Goal: Task Accomplishment & Management: Contribute content

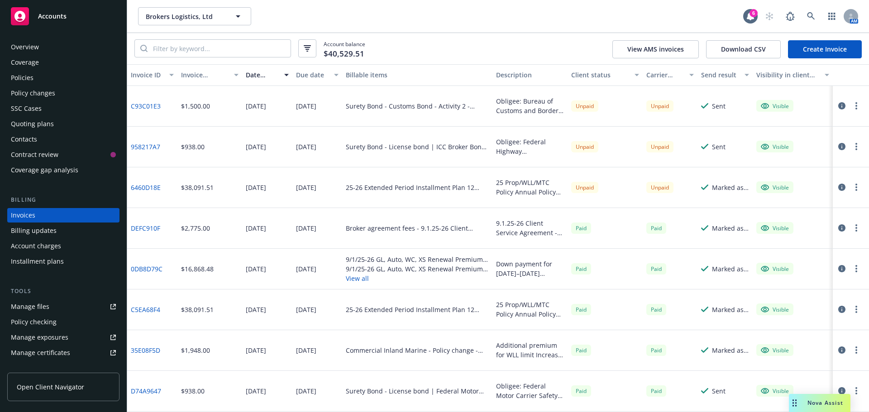
click at [839, 269] on icon "button" at bounding box center [842, 268] width 7 height 7
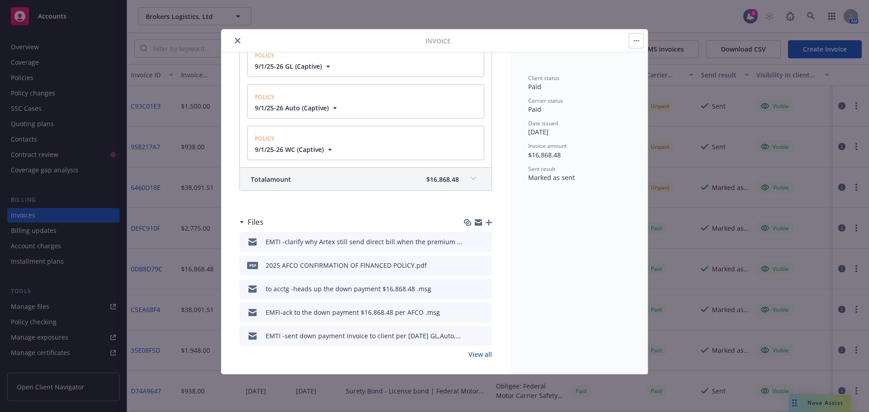
scroll to position [231, 0]
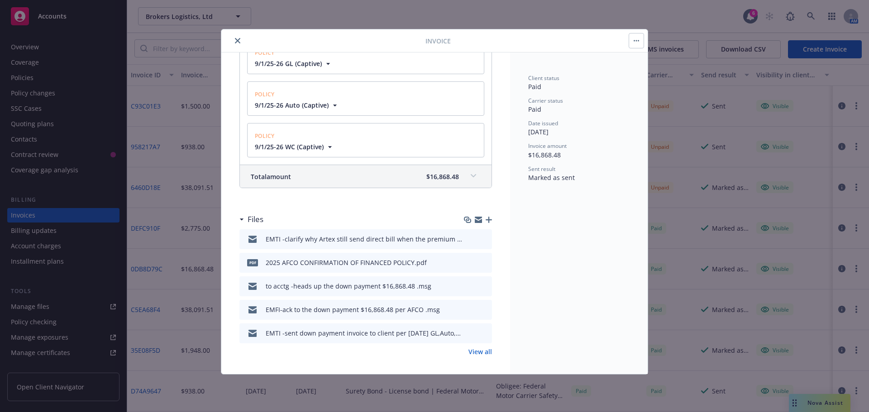
click at [466, 177] on span at bounding box center [473, 176] width 14 height 14
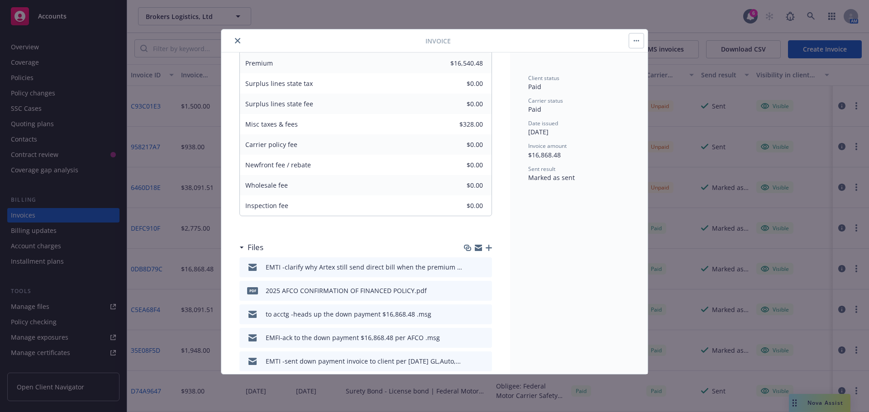
scroll to position [368, 0]
click at [236, 42] on icon "close" at bounding box center [237, 40] width 5 height 5
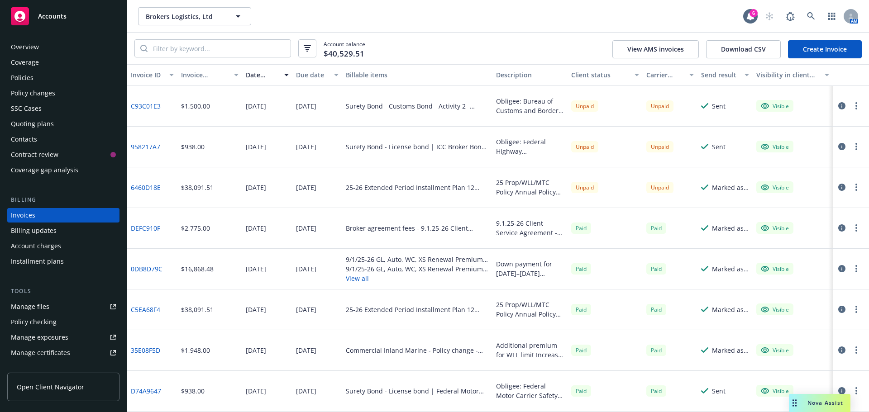
click at [839, 270] on icon "button" at bounding box center [842, 268] width 7 height 7
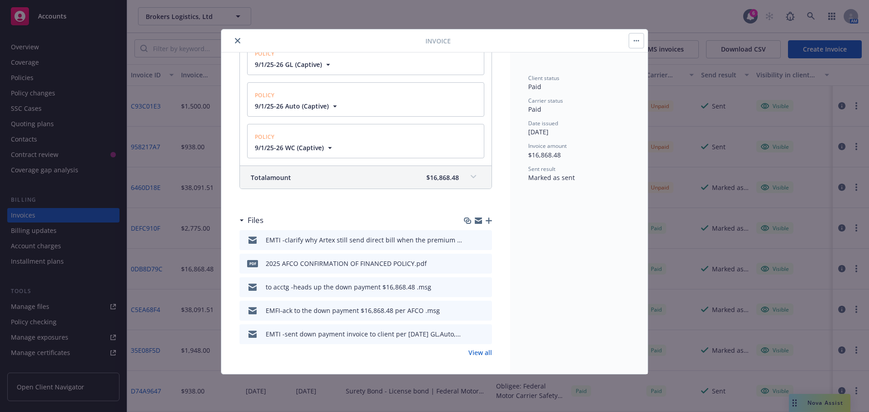
scroll to position [235, 0]
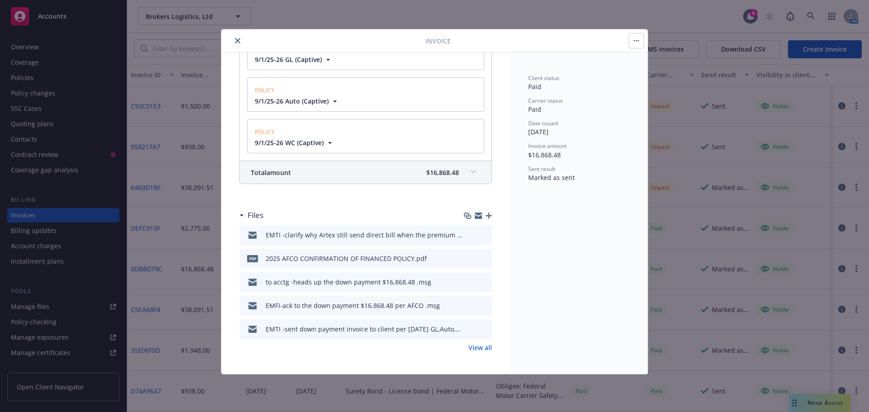
click at [235, 39] on icon "close" at bounding box center [237, 40] width 5 height 5
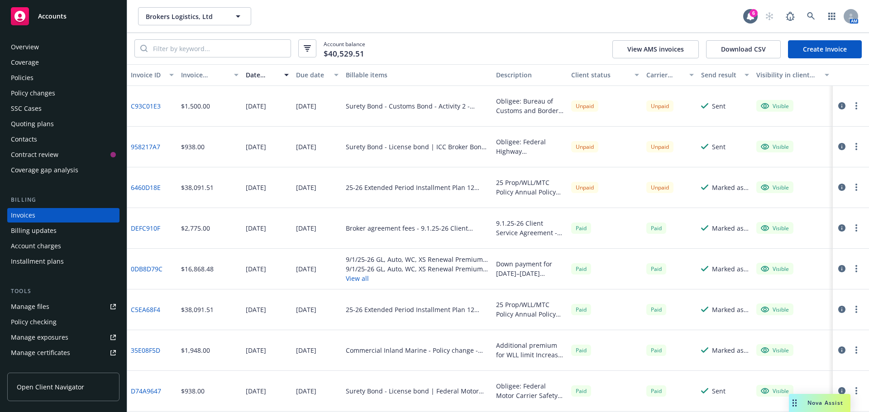
click at [839, 271] on icon "button" at bounding box center [842, 268] width 7 height 7
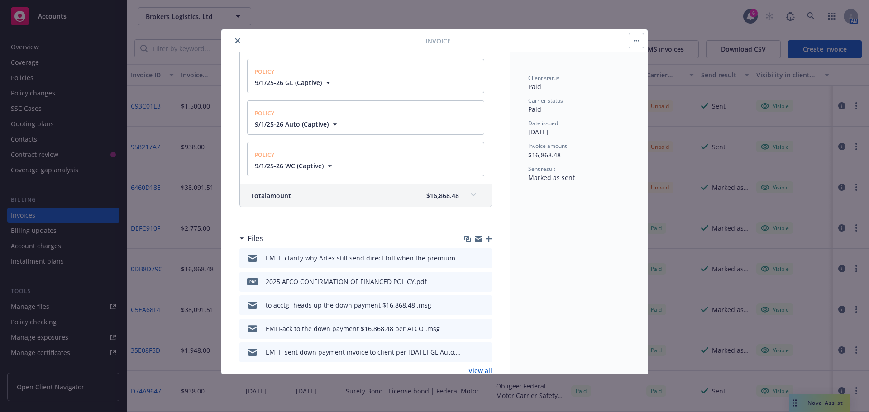
scroll to position [235, 0]
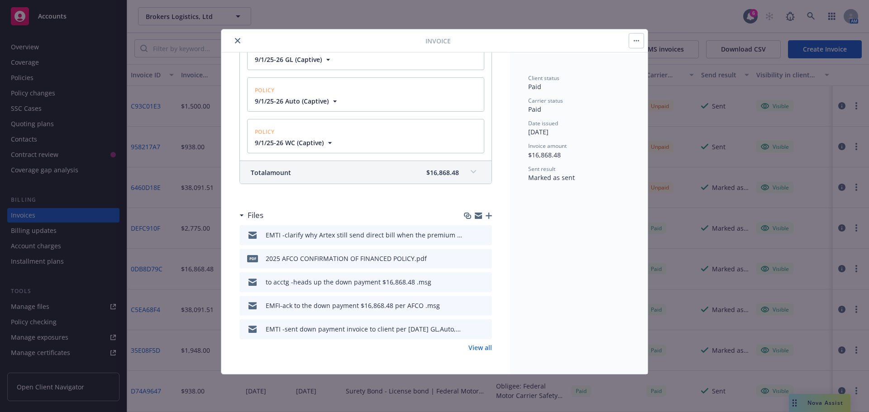
click at [236, 38] on icon "close" at bounding box center [237, 40] width 5 height 5
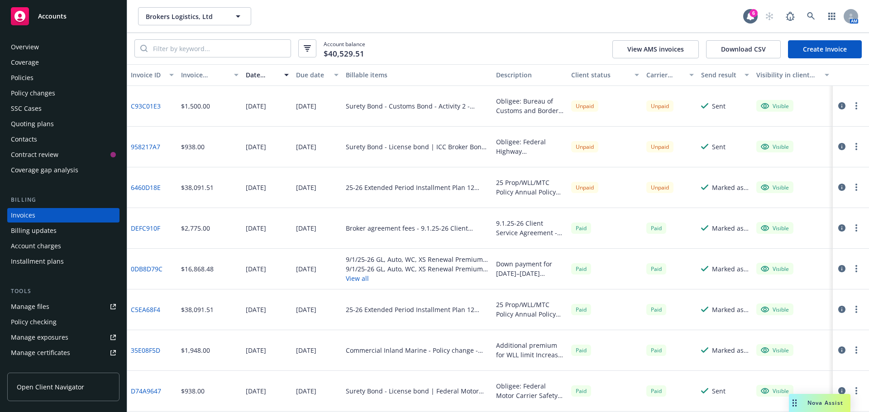
click at [25, 77] on div "Policies" at bounding box center [22, 78] width 23 height 14
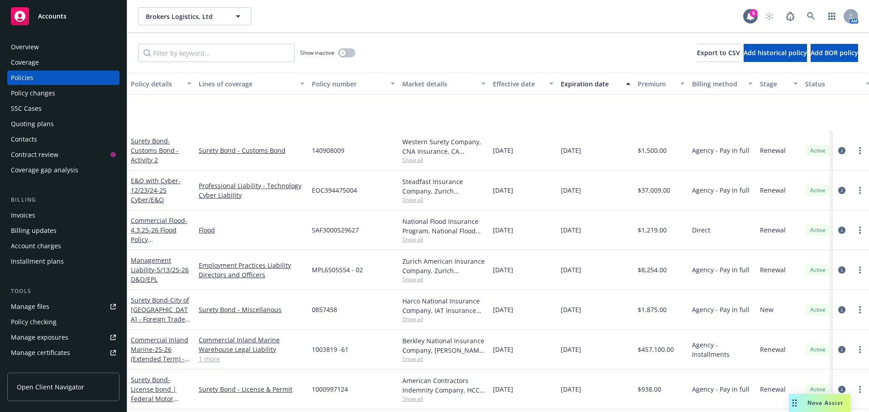
scroll to position [136, 0]
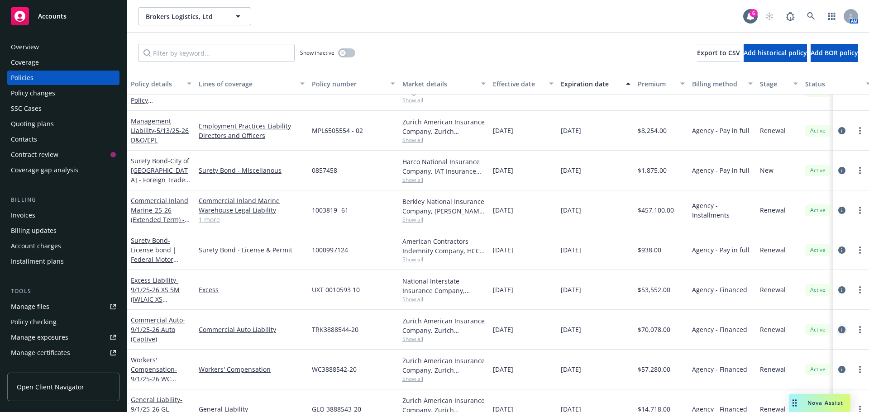
click at [839, 331] on icon "circleInformation" at bounding box center [842, 329] width 7 height 7
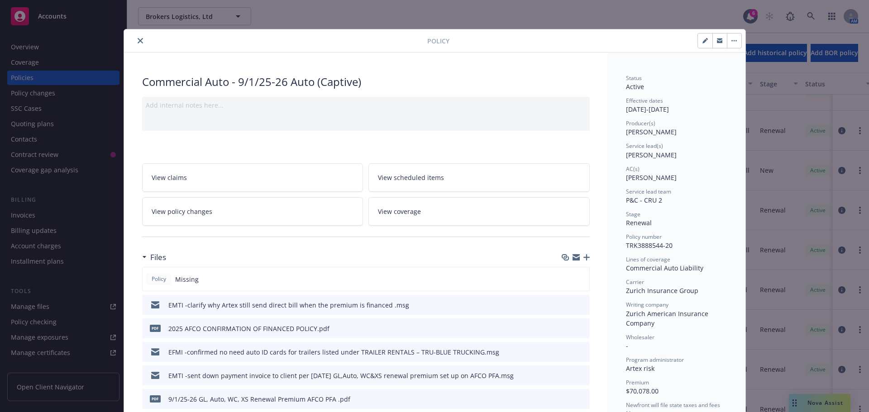
click at [138, 41] on icon "close" at bounding box center [140, 40] width 5 height 5
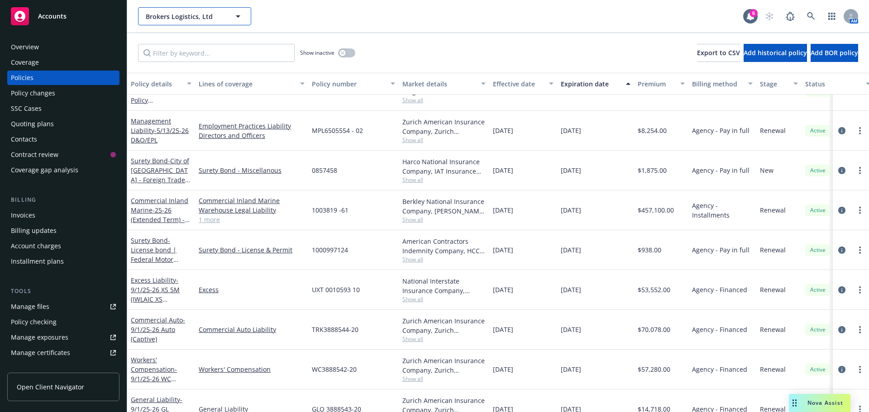
drag, startPoint x: 165, startPoint y: 19, endPoint x: 170, endPoint y: 13, distance: 8.3
click at [165, 19] on span "Brokers Logistics, Ltd" at bounding box center [185, 17] width 78 height 10
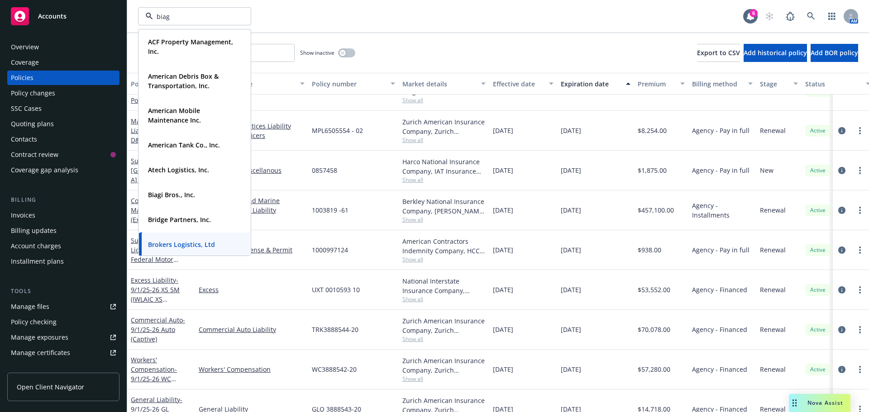
type input "biagi"
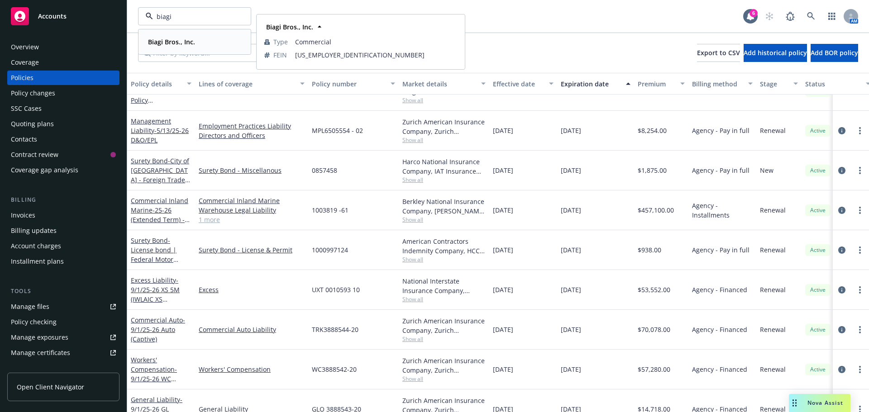
click at [178, 40] on strong "Biagi Bros., Inc." at bounding box center [171, 42] width 47 height 9
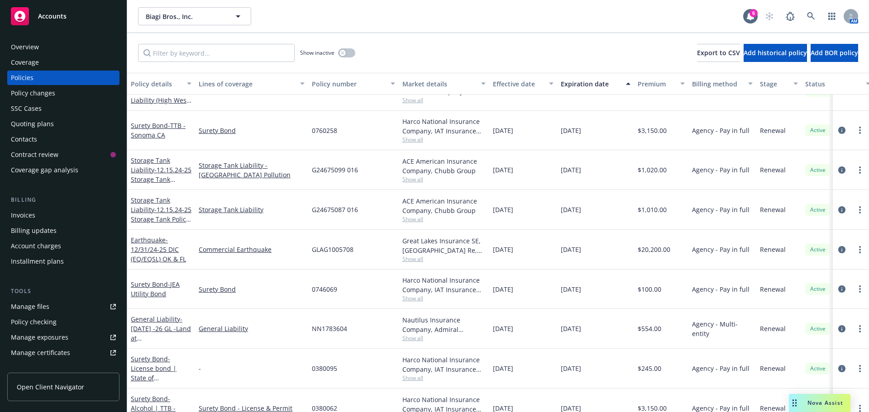
click at [29, 311] on div "Manage files" at bounding box center [30, 307] width 38 height 14
click at [160, 23] on button "Biagi Bros., Inc." at bounding box center [194, 16] width 113 height 18
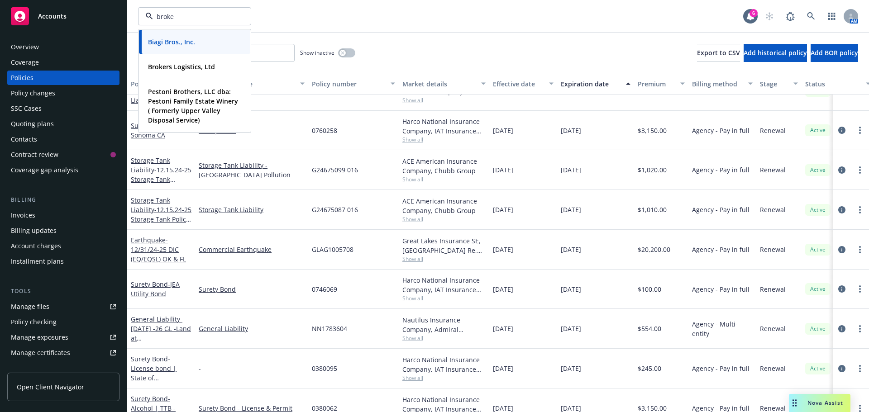
type input "broker"
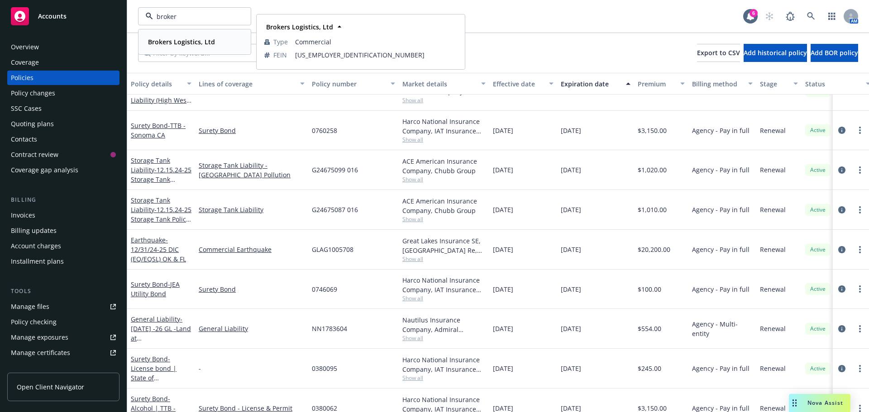
click at [175, 44] on strong "Brokers Logistics, Ltd" at bounding box center [181, 42] width 67 height 9
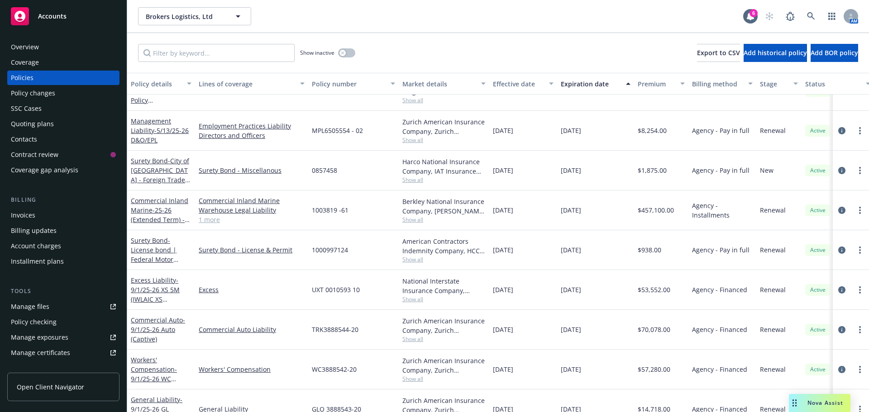
click at [21, 64] on div "Coverage" at bounding box center [25, 62] width 28 height 14
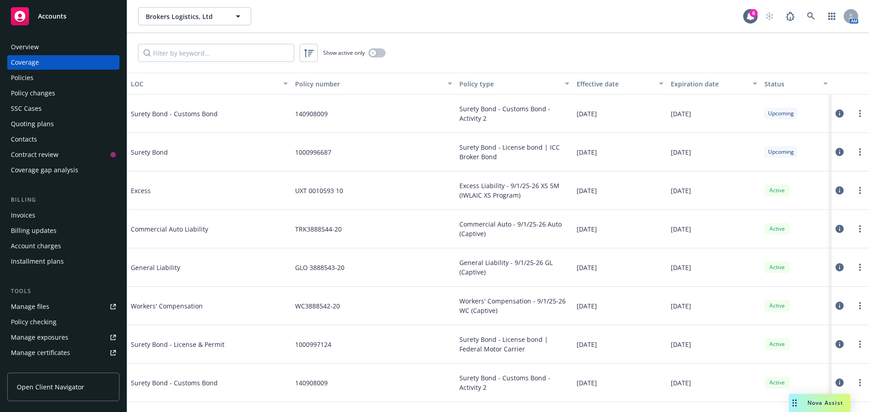
click at [23, 214] on div "Invoices" at bounding box center [23, 215] width 24 height 14
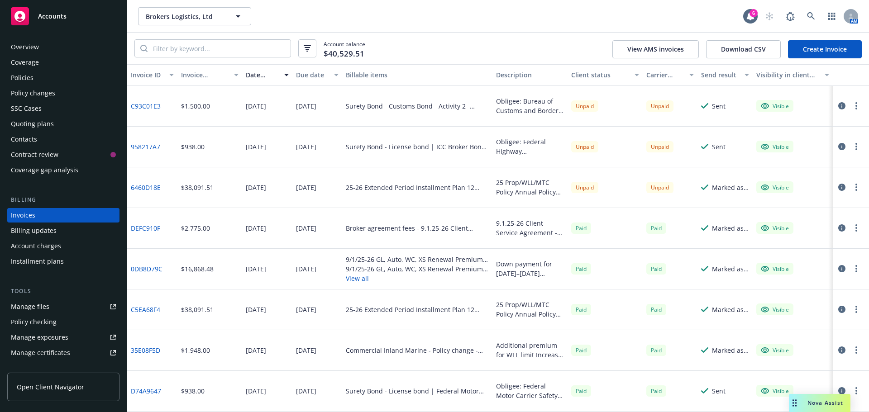
click at [16, 129] on div "Quoting plans" at bounding box center [32, 124] width 43 height 14
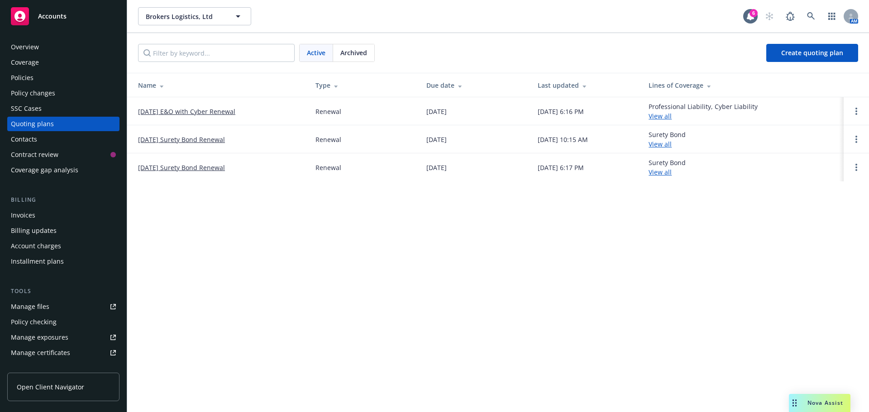
click at [14, 78] on div "Policies" at bounding box center [22, 78] width 23 height 14
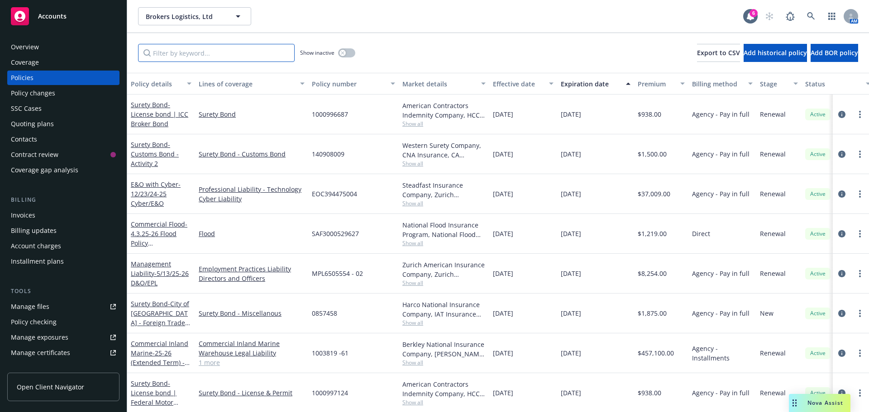
click at [186, 54] on input "Filter by keyword..." at bounding box center [216, 53] width 157 height 18
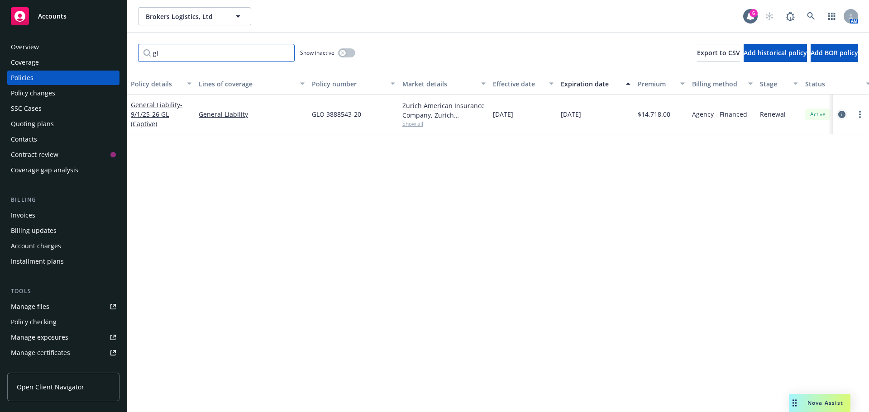
type input "gl"
click at [844, 113] on icon "circleInformation" at bounding box center [842, 114] width 7 height 7
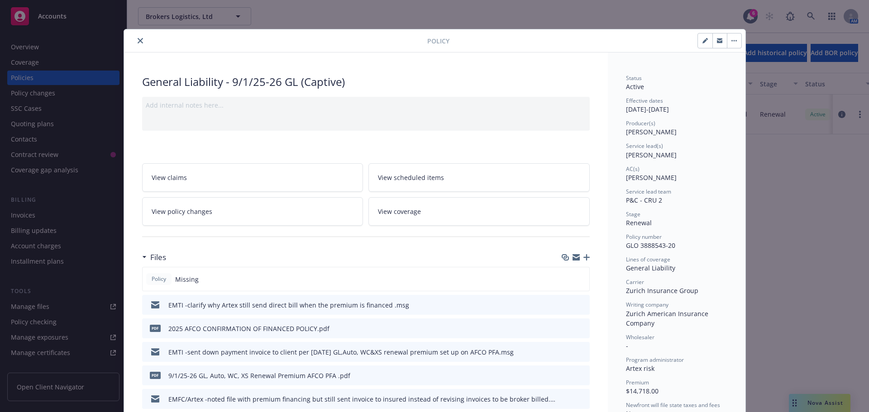
click at [138, 42] on icon "close" at bounding box center [140, 40] width 5 height 5
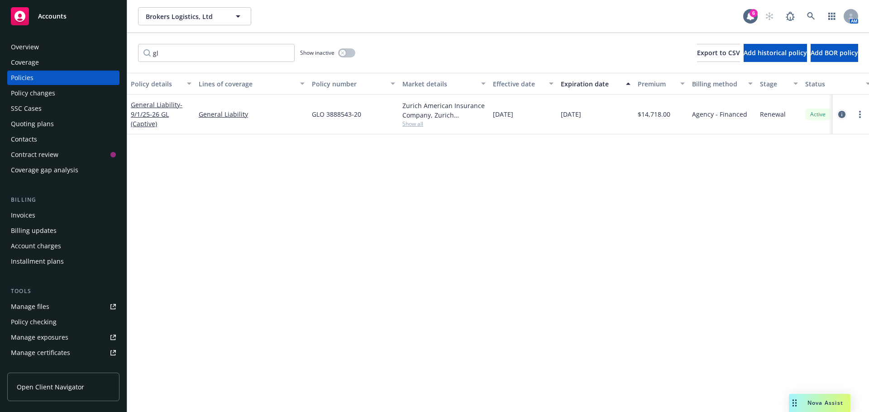
click at [839, 113] on icon "circleInformation" at bounding box center [842, 114] width 7 height 7
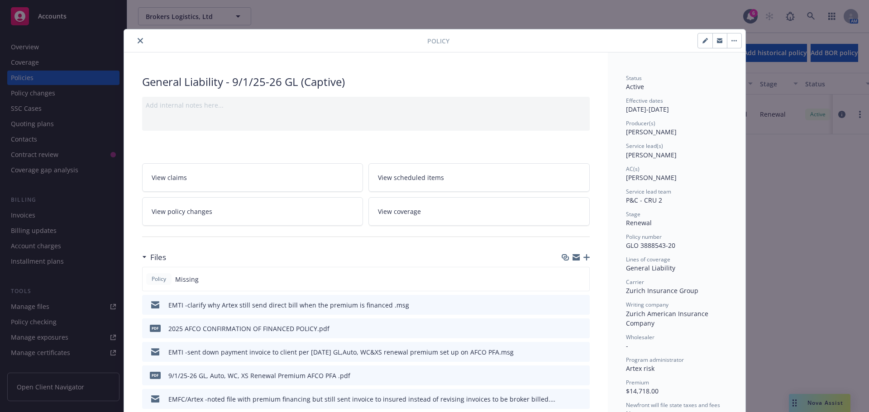
click at [139, 41] on icon "close" at bounding box center [140, 40] width 5 height 5
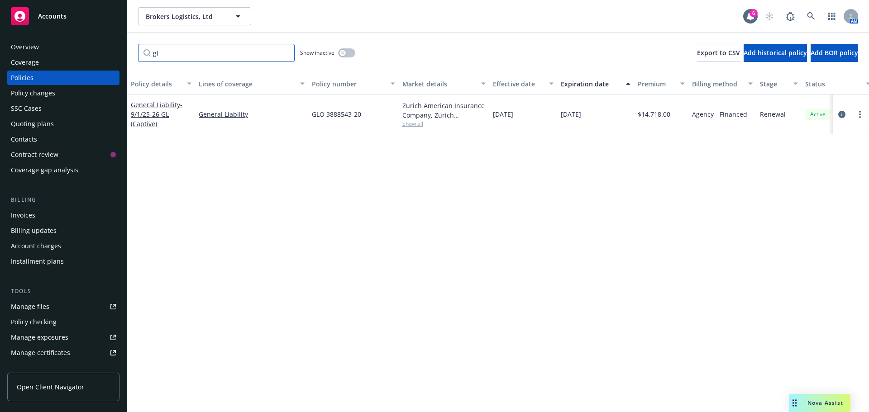
drag, startPoint x: 172, startPoint y: 57, endPoint x: 144, endPoint y: 56, distance: 28.5
click at [144, 56] on input "gl" at bounding box center [216, 53] width 157 height 18
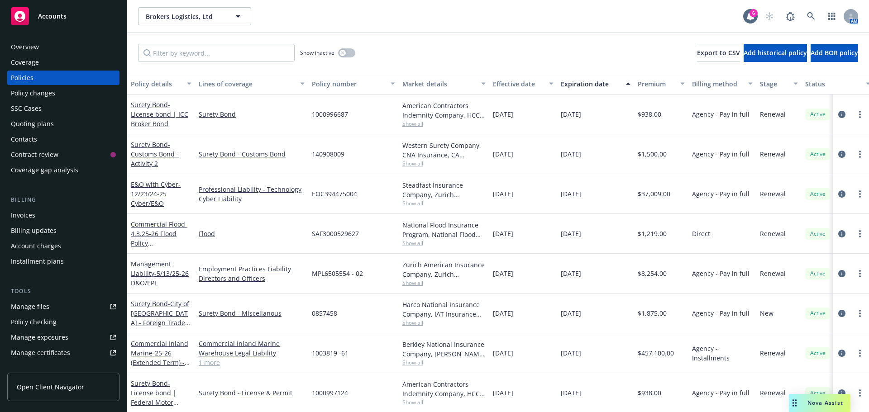
click at [30, 264] on div "Installment plans" at bounding box center [37, 261] width 53 height 14
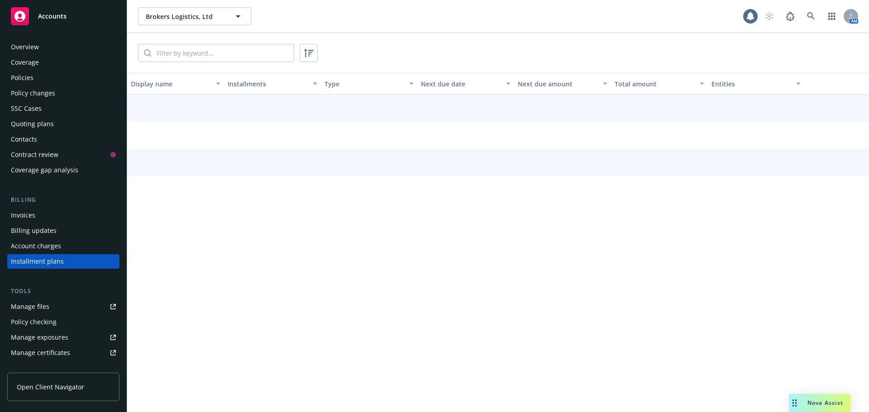
scroll to position [41, 0]
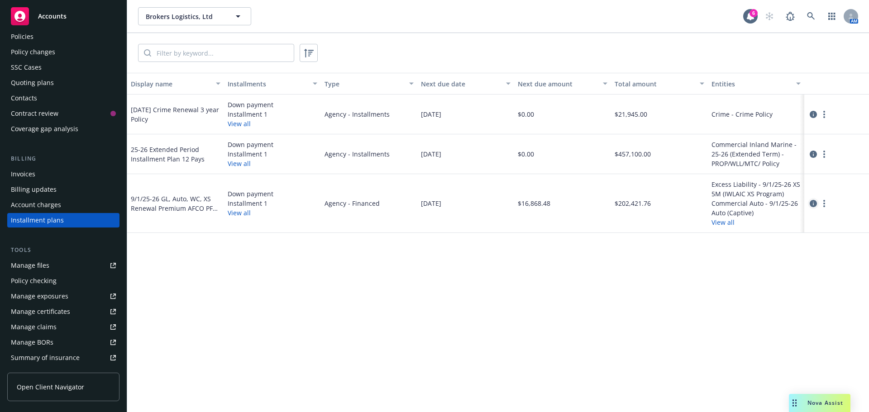
click at [811, 205] on icon "circleInformation" at bounding box center [813, 203] width 7 height 7
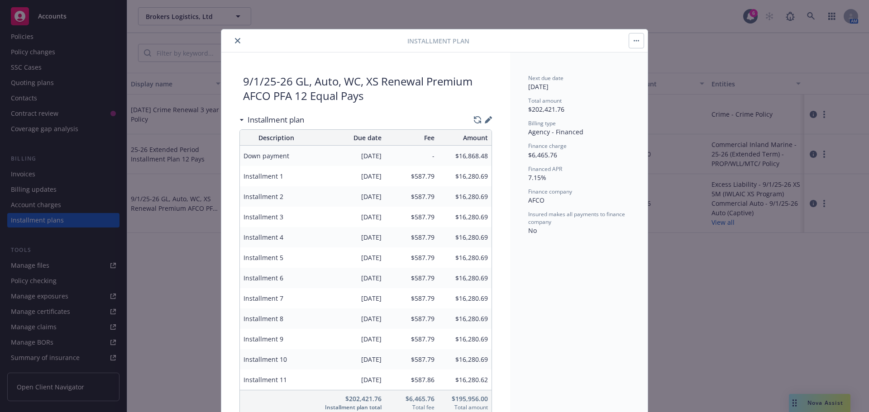
click at [236, 40] on icon "close" at bounding box center [237, 40] width 5 height 5
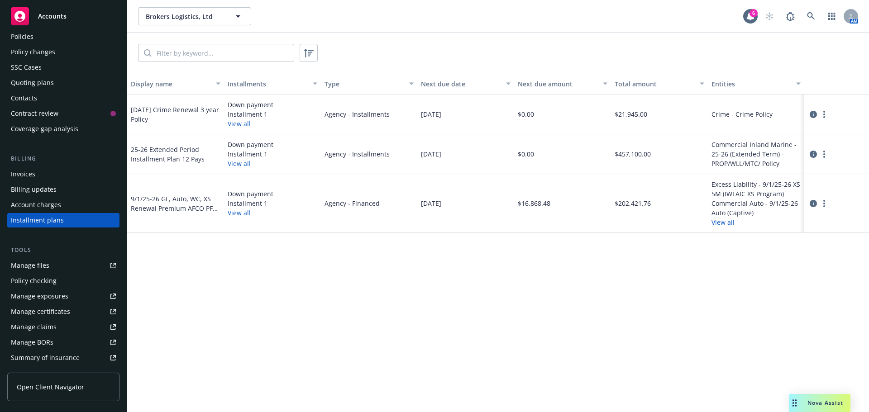
click at [16, 171] on div "Invoices" at bounding box center [23, 174] width 24 height 14
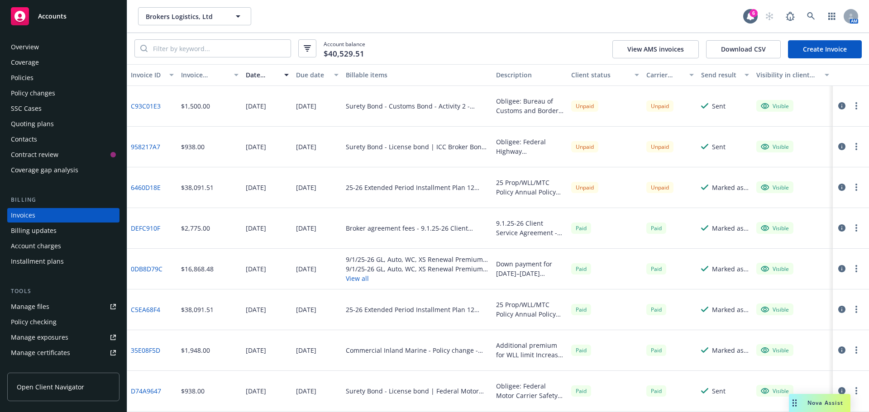
click at [839, 228] on icon "button" at bounding box center [842, 228] width 7 height 7
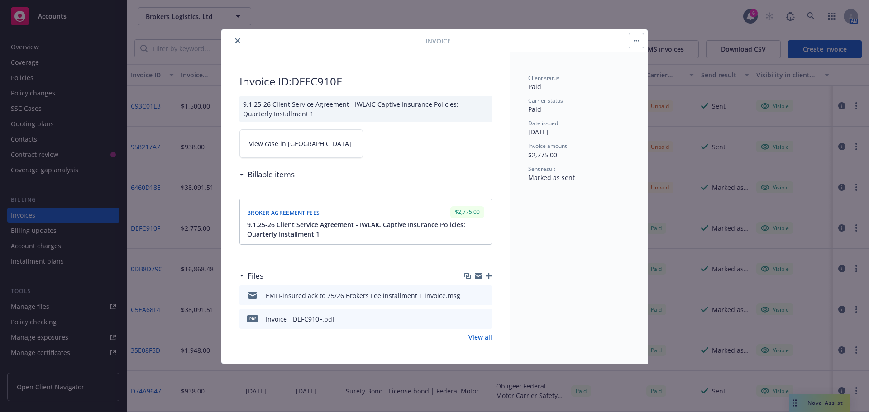
click at [239, 42] on icon "close" at bounding box center [237, 40] width 5 height 5
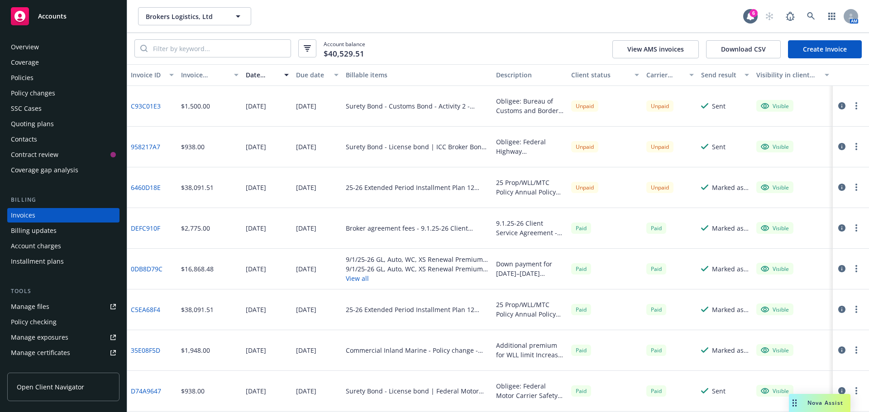
click at [839, 271] on icon "button" at bounding box center [842, 268] width 7 height 7
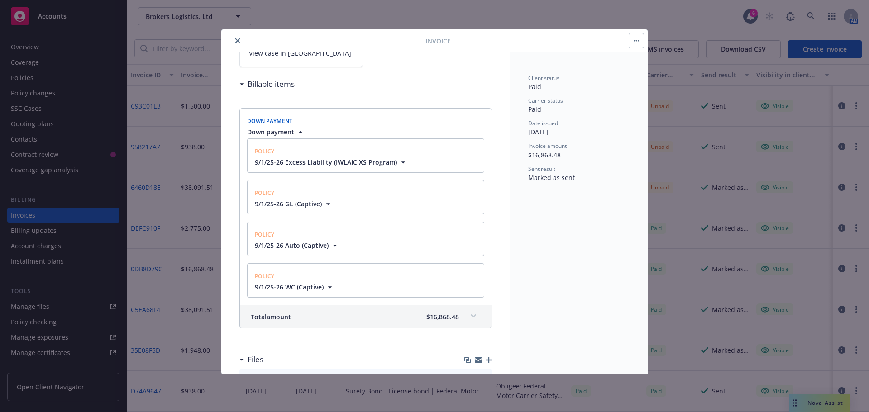
scroll to position [226, 0]
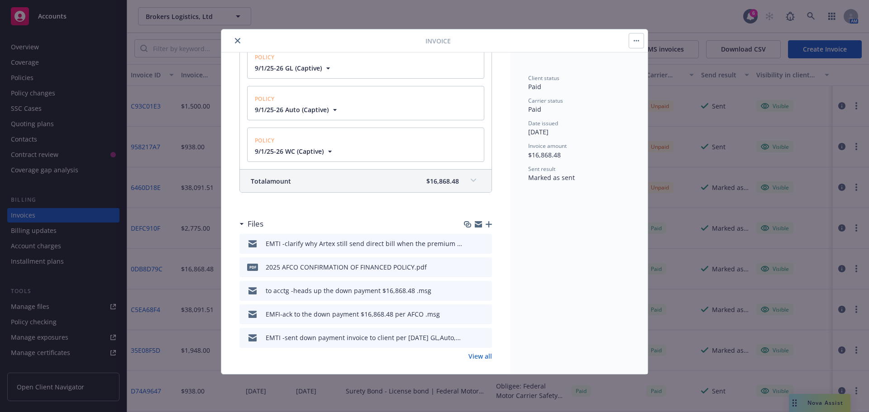
click at [480, 267] on icon "preview file" at bounding box center [484, 267] width 8 height 6
click at [472, 359] on link "View all" at bounding box center [481, 357] width 24 height 10
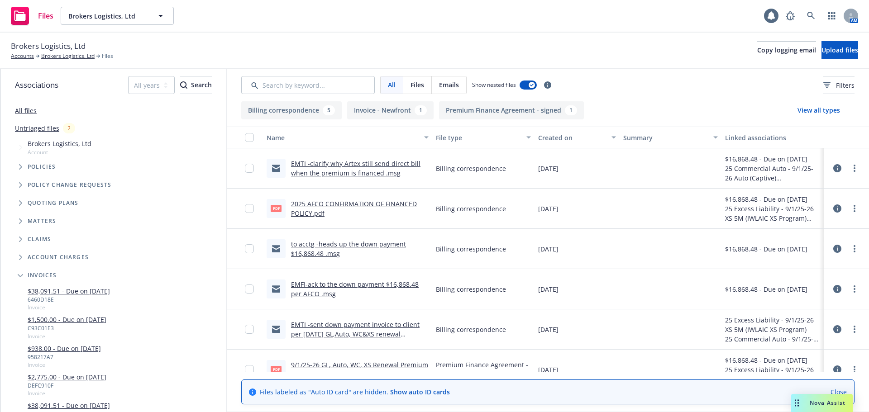
scroll to position [58, 0]
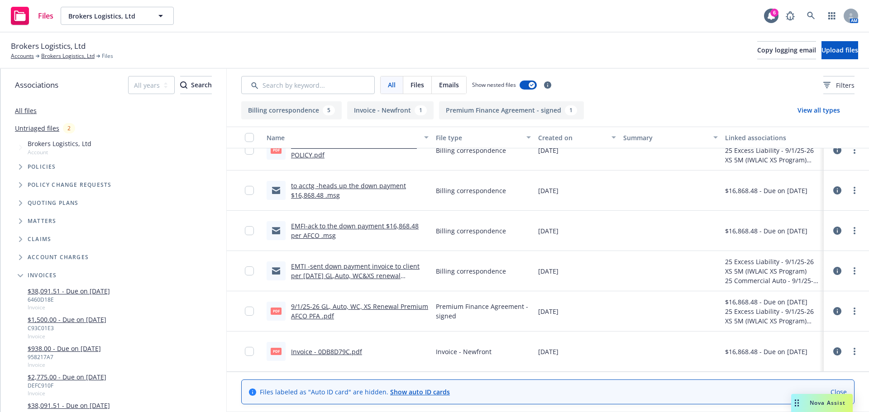
click at [385, 310] on link "9/1/25-26 GL, Auto, WC, XS Renewal Premium AFCO PFA .pdf" at bounding box center [359, 311] width 137 height 18
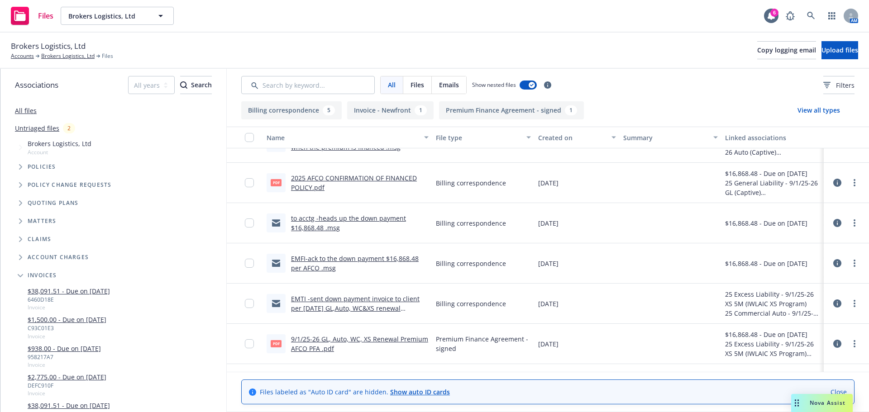
scroll to position [0, 0]
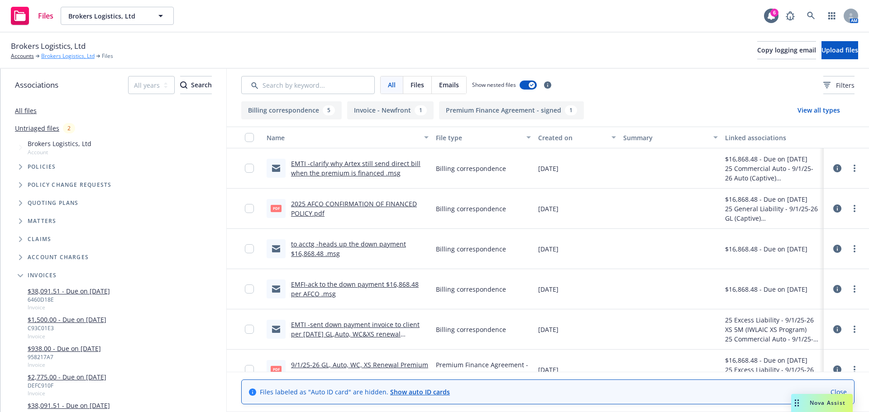
click at [53, 58] on link "Brokers Logistics, Ltd" at bounding box center [67, 56] width 53 height 8
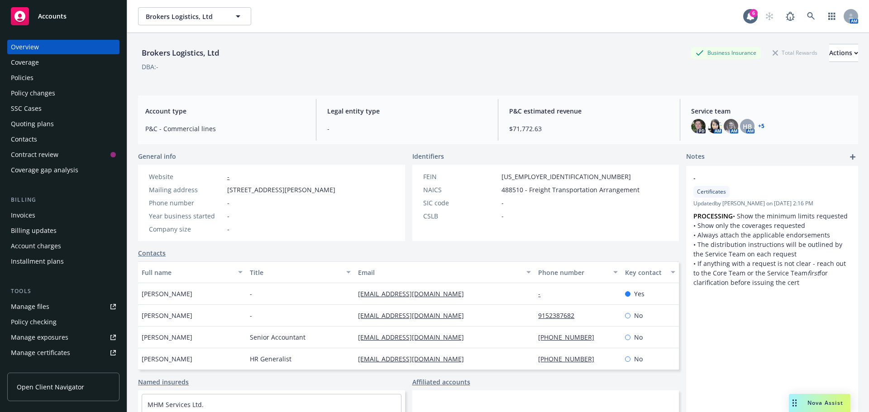
click at [34, 307] on div "Manage files" at bounding box center [30, 307] width 38 height 14
click at [165, 16] on span "Brokers Logistics, Ltd" at bounding box center [185, 17] width 78 height 10
click at [161, 14] on span "Brokers Logistics, Ltd" at bounding box center [185, 17] width 78 height 10
type input "torlson"
drag, startPoint x: 170, startPoint y: 18, endPoint x: 363, endPoint y: 68, distance: 198.9
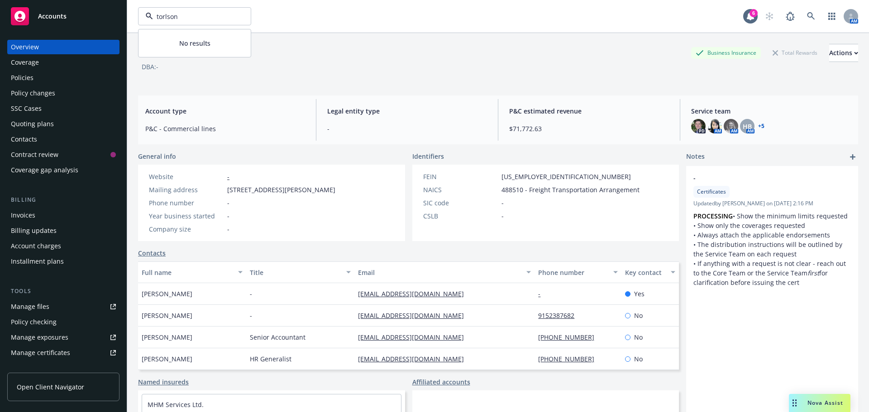
click at [363, 68] on div "DBA: -" at bounding box center [498, 67] width 720 height 10
click at [154, 16] on span "Brokers Logistics, Ltd" at bounding box center [185, 17] width 78 height 10
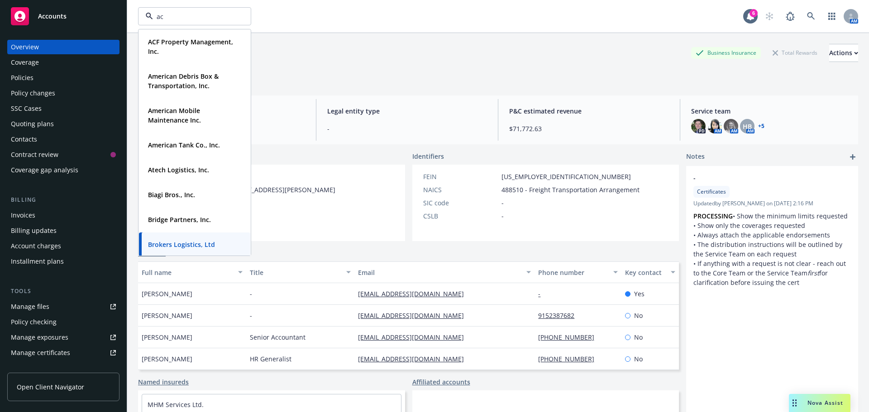
type input "acf"
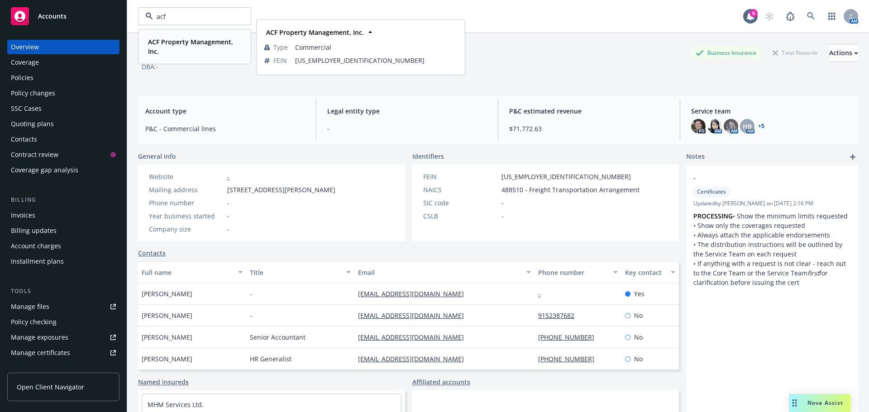
click at [190, 44] on strong "ACF Property Management, Inc." at bounding box center [190, 47] width 85 height 18
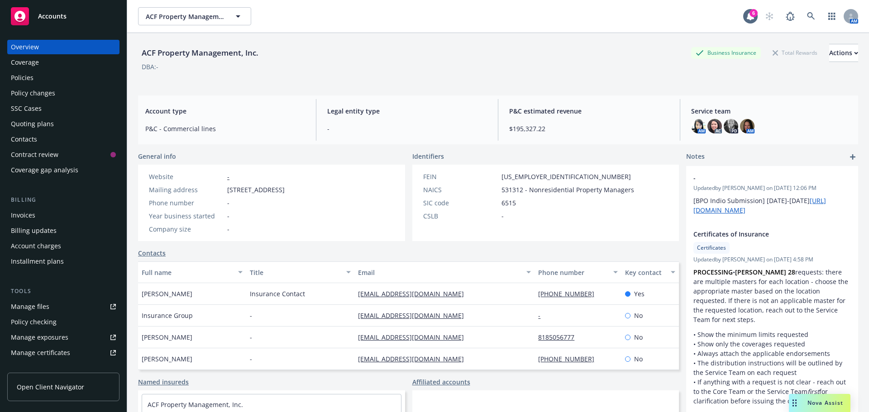
click at [35, 77] on div "Policies" at bounding box center [63, 78] width 105 height 14
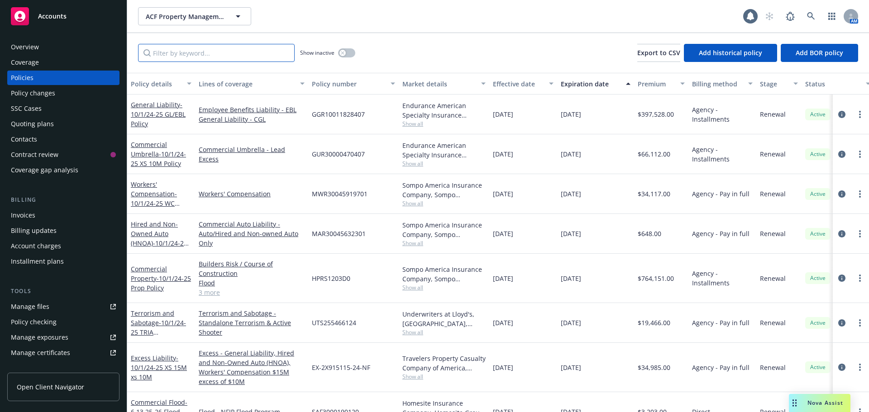
click at [191, 55] on input "Filter by keyword..." at bounding box center [216, 53] width 157 height 18
type input "prop"
click at [839, 278] on link "circleInformation" at bounding box center [842, 278] width 11 height 11
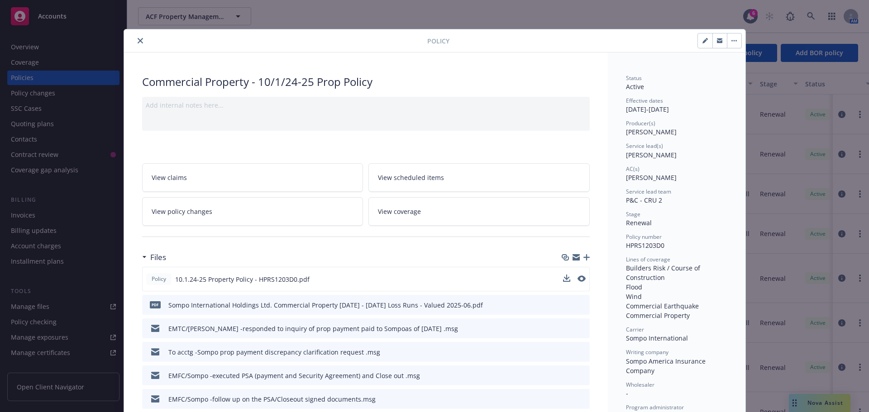
click at [578, 283] on button at bounding box center [582, 280] width 8 height 10
click at [578, 282] on icon "preview file" at bounding box center [581, 279] width 8 height 6
click at [138, 38] on icon "close" at bounding box center [140, 40] width 5 height 5
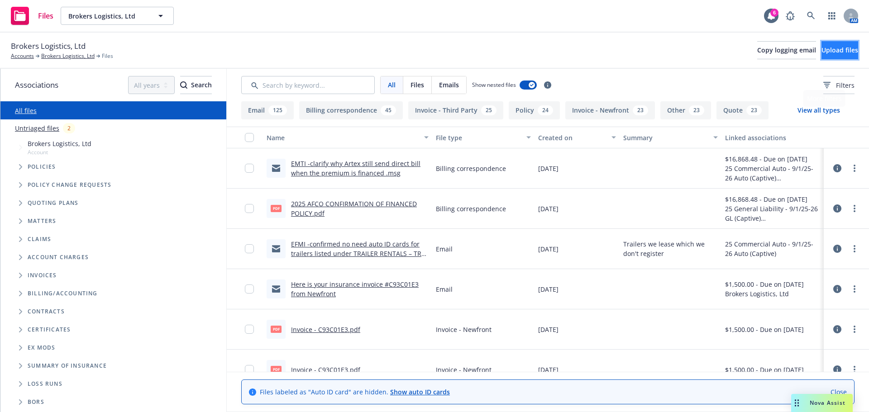
click at [828, 54] on span "Upload files" at bounding box center [840, 50] width 37 height 9
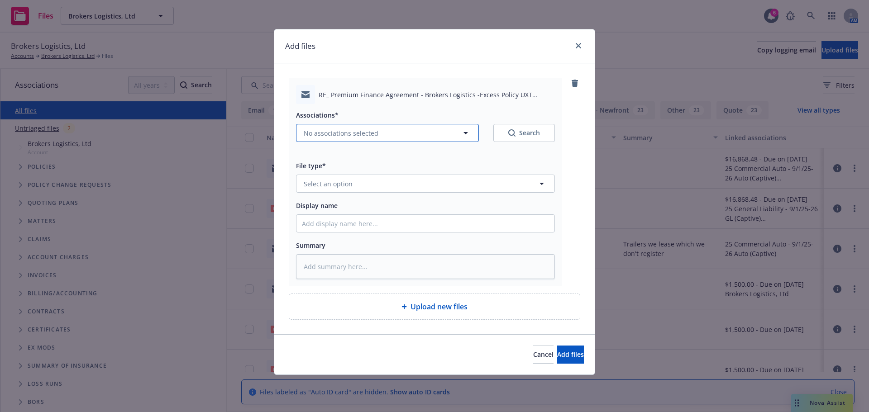
click at [355, 132] on span "No associations selected" at bounding box center [341, 134] width 75 height 10
type textarea "x"
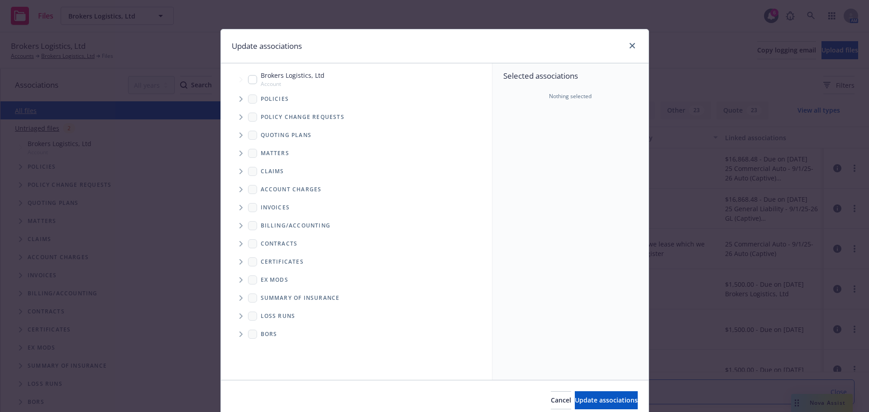
click at [240, 97] on icon "Tree Example" at bounding box center [242, 98] width 4 height 5
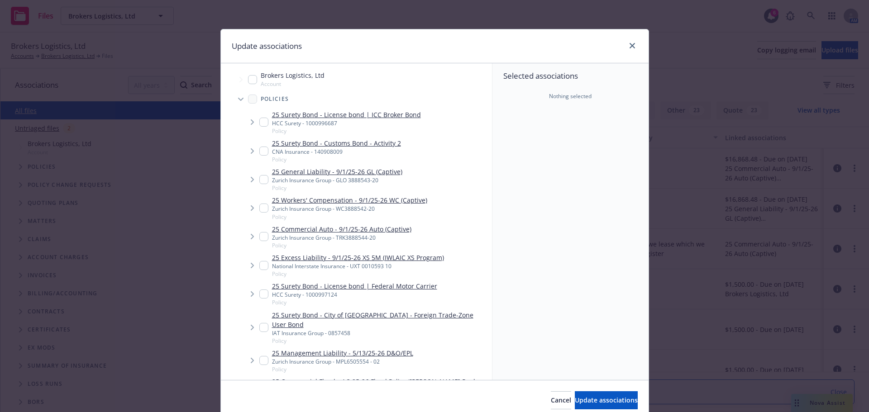
click at [260, 178] on input "Tree Example" at bounding box center [263, 179] width 9 height 9
checkbox input "true"
type textarea "x"
click at [260, 206] on input "Tree Example" at bounding box center [263, 208] width 9 height 9
checkbox input "true"
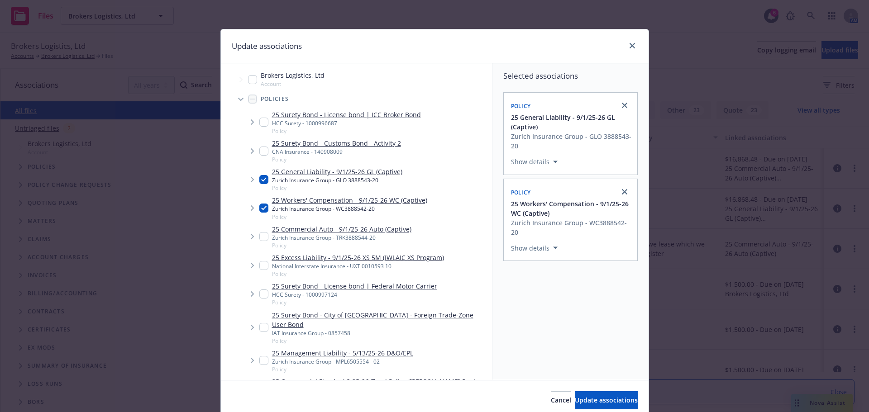
click at [262, 235] on input "Tree Example" at bounding box center [263, 236] width 9 height 9
checkbox input "true"
click at [575, 401] on span "Update associations" at bounding box center [606, 400] width 63 height 9
type textarea "x"
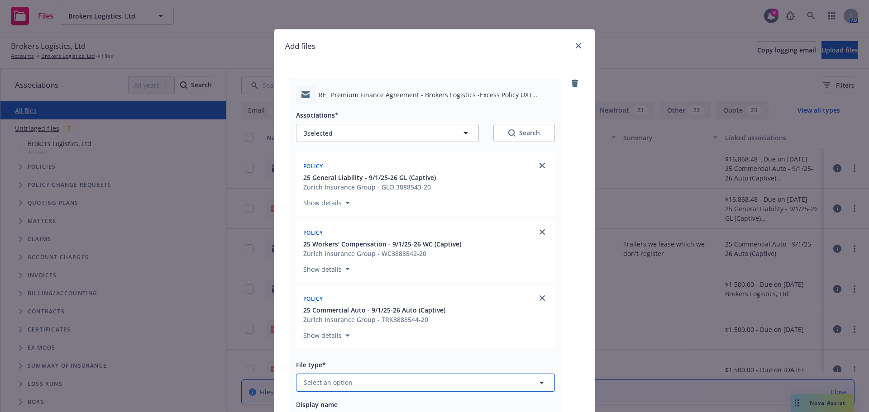
click at [330, 383] on span "Select an option" at bounding box center [328, 383] width 49 height 10
type input "bill"
click at [356, 337] on span "Billing correspondence" at bounding box center [341, 334] width 71 height 10
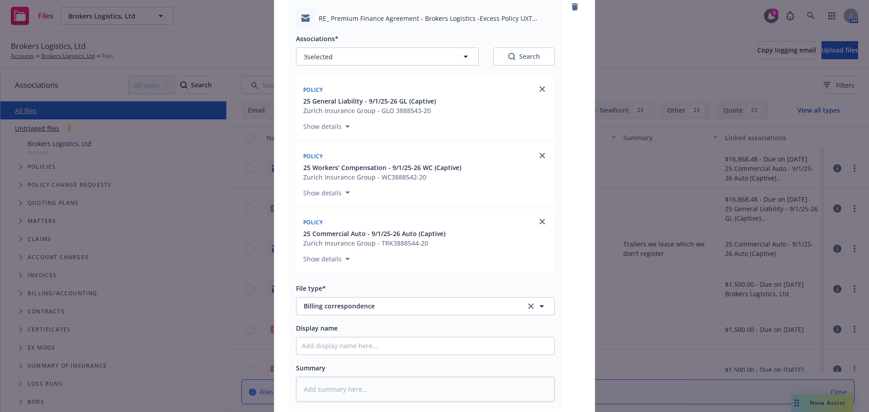
scroll to position [45, 0]
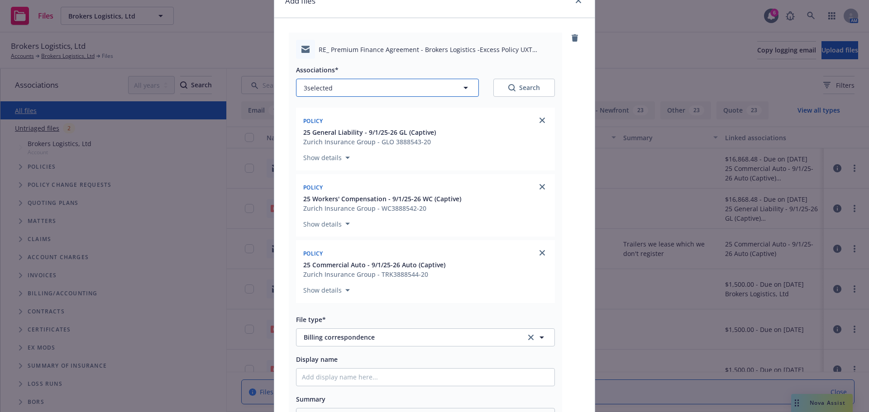
click at [461, 88] on icon "button" at bounding box center [465, 87] width 11 height 11
type textarea "x"
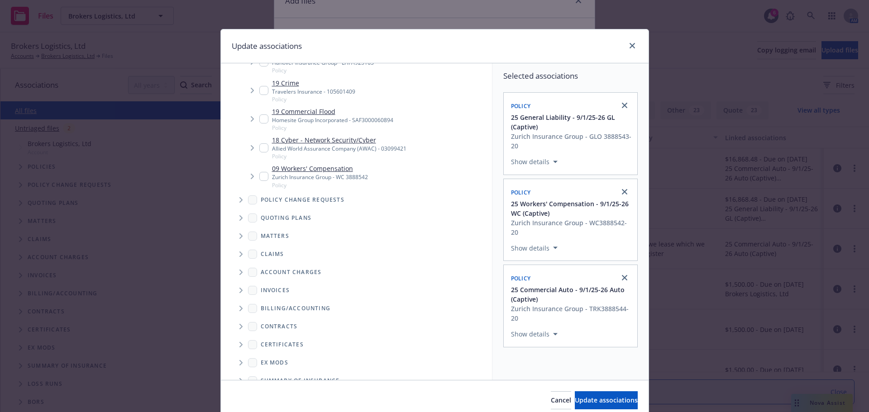
scroll to position [2382, 0]
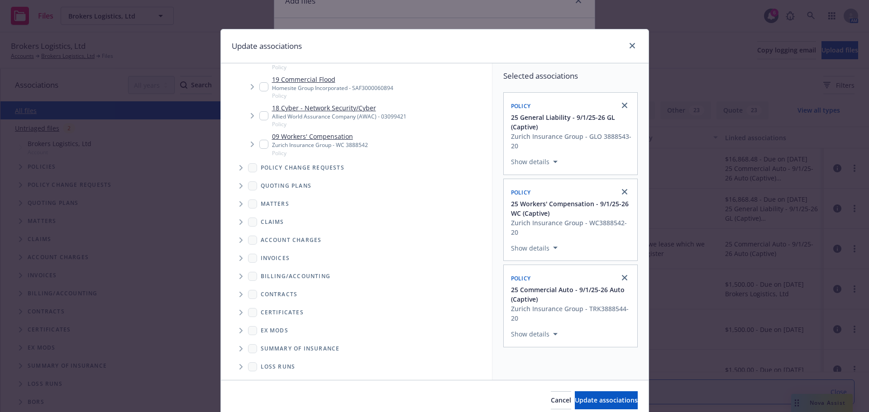
click at [240, 256] on icon "Tree Example" at bounding box center [242, 258] width 4 height 5
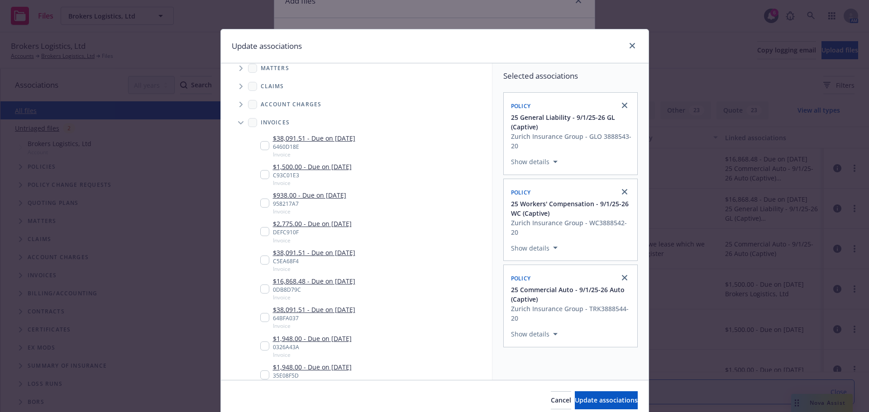
scroll to position [2608, 0]
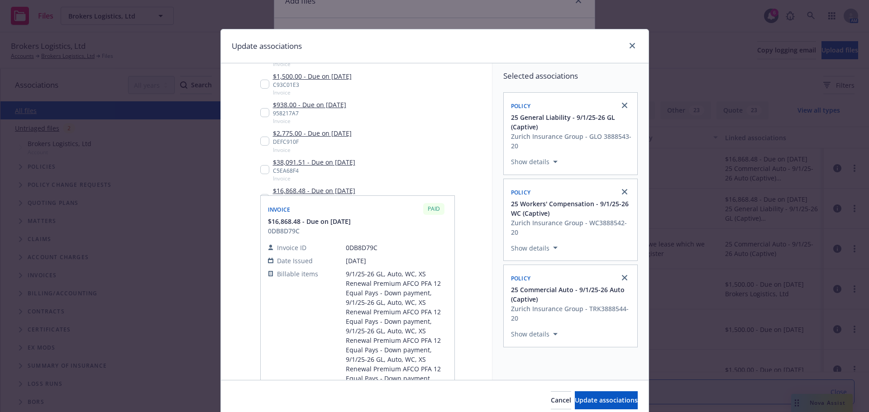
click at [263, 194] on input "Tree Example" at bounding box center [264, 198] width 9 height 9
checkbox input "true"
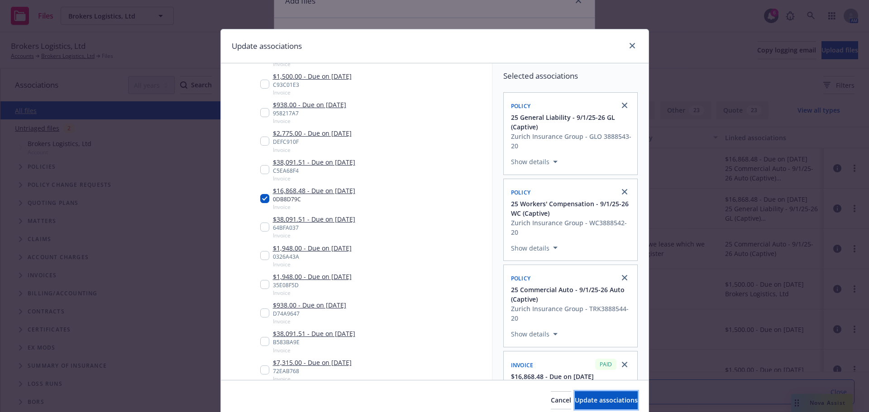
click at [585, 400] on span "Update associations" at bounding box center [606, 400] width 63 height 9
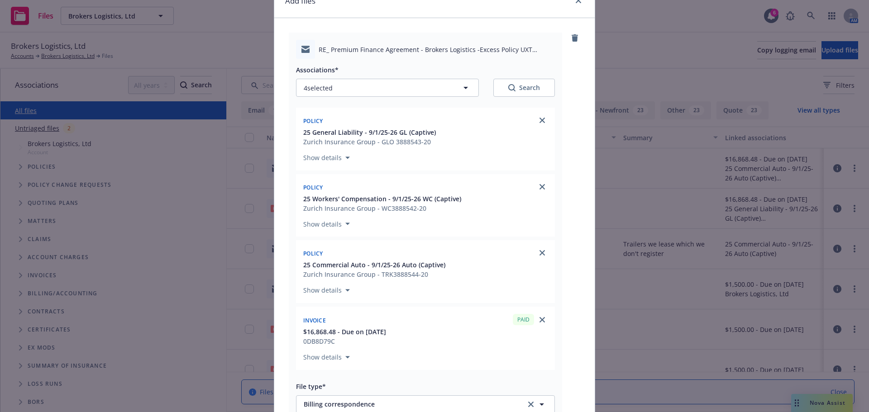
scroll to position [226, 0]
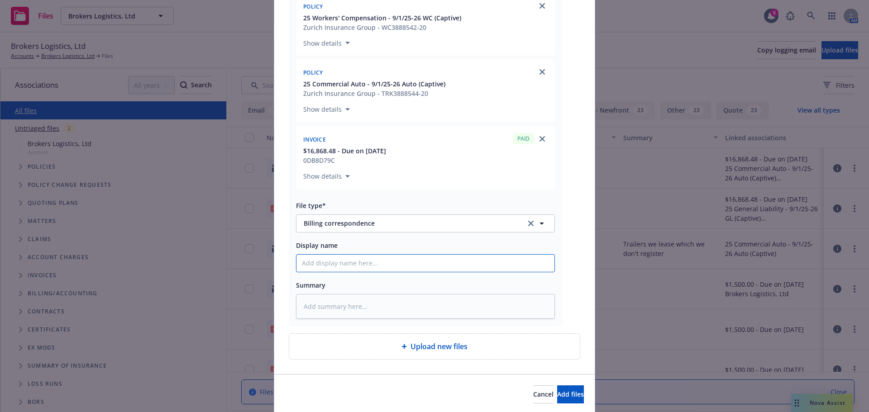
click at [378, 267] on input "Display name" at bounding box center [426, 263] width 258 height 17
type textarea "x"
type input "E"
type textarea "x"
type input "EM"
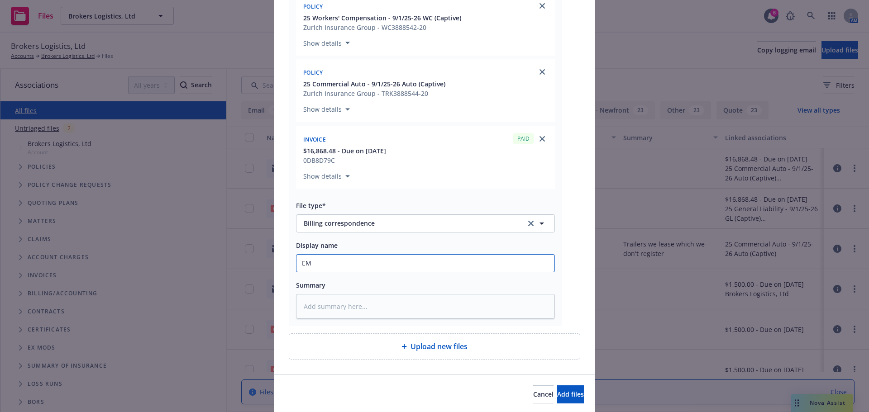
type textarea "x"
type input "EMT"
type textarea "x"
type input "EM"
type textarea "x"
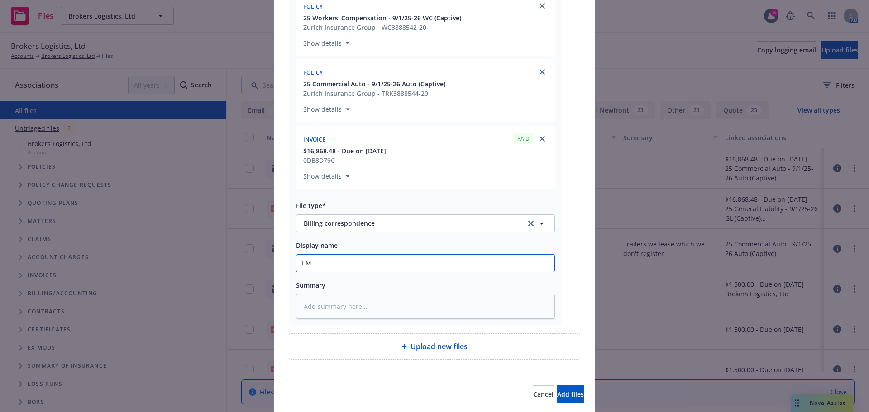
type input "E"
type textarea "x"
type input "t"
type textarea "x"
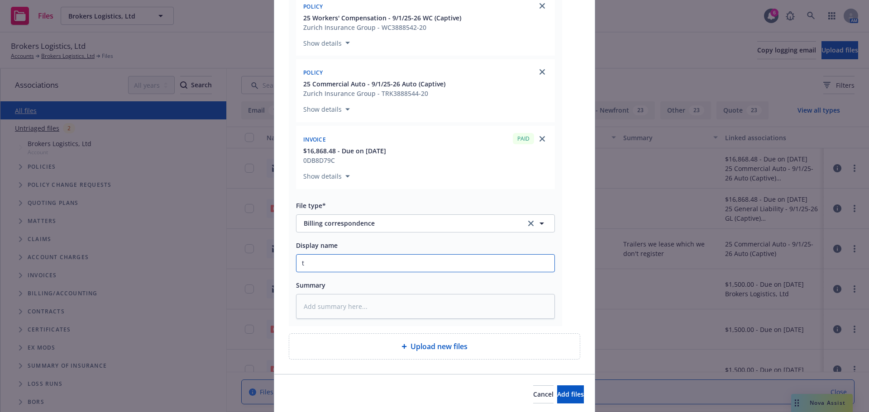
type input "to"
type textarea "x"
type input "to"
type textarea "x"
type input "to a"
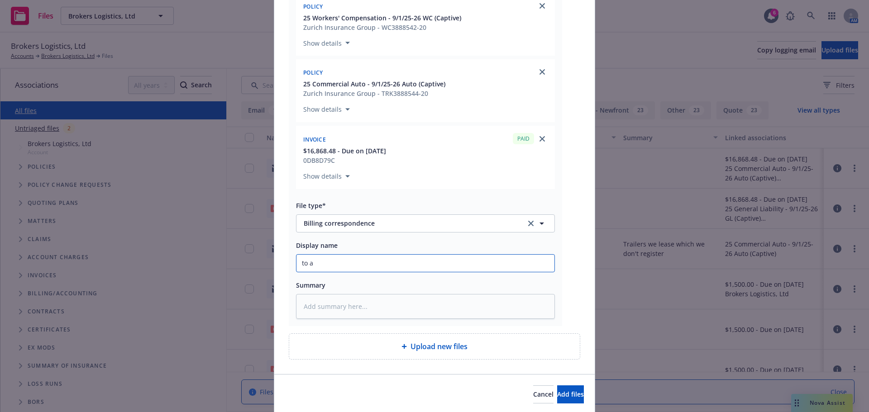
type textarea "x"
type input "to ac"
type textarea "x"
type input "to acc"
type textarea "x"
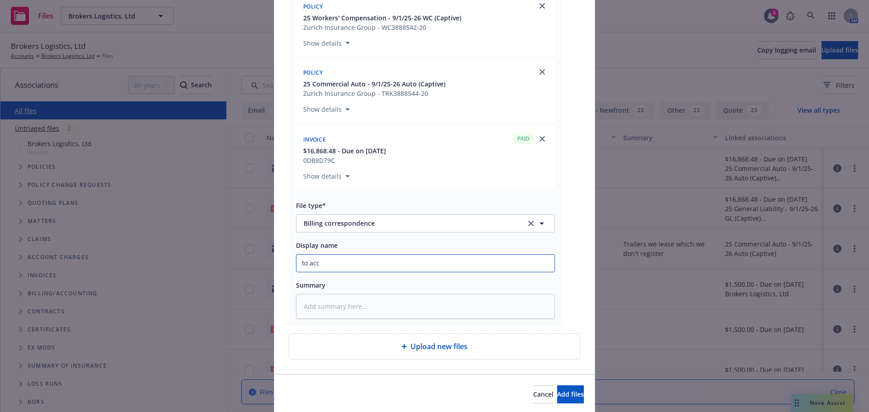
type input "to acct"
type textarea "x"
type input "to acctg"
type textarea "x"
type input "to acctg"
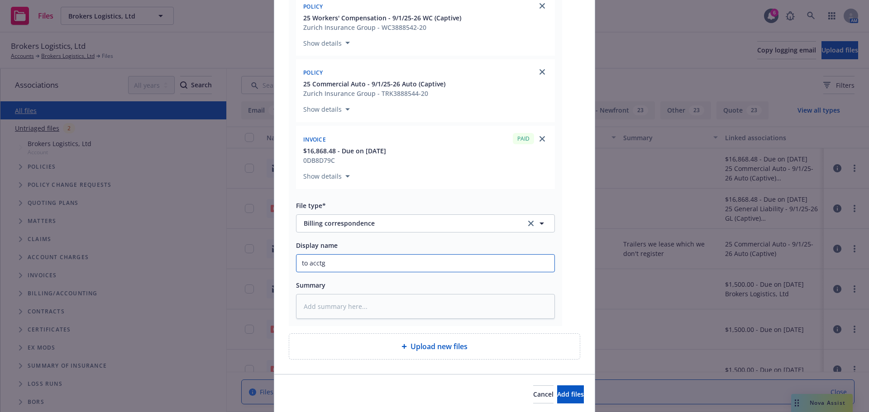
type textarea "x"
type input "to acctg -"
type textarea "x"
type input "to acctg -A"
type textarea "x"
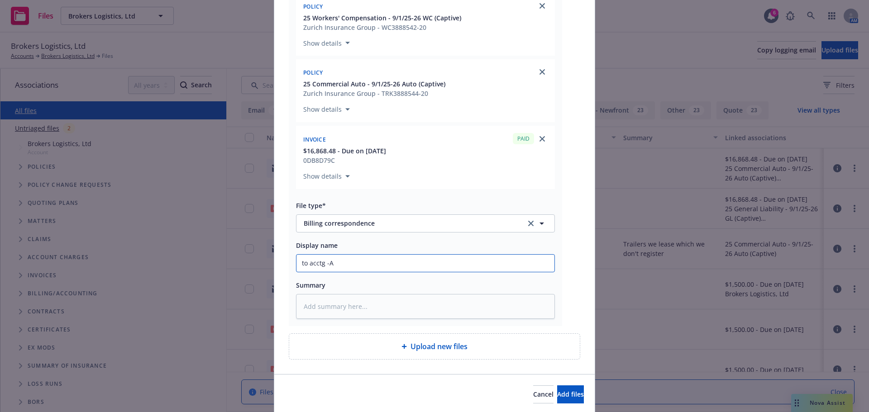
type input "to acctg -Ar"
type textarea "x"
type input "to acctg -Art"
type textarea "x"
type input "to acctg -Arte"
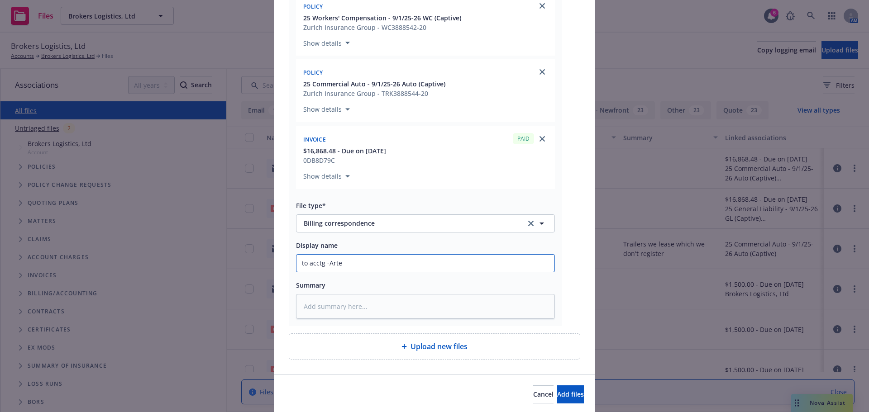
type textarea "x"
type input "to acctg -Artex"
type textarea "x"
type input "to acctg -Artex"
type textarea "x"
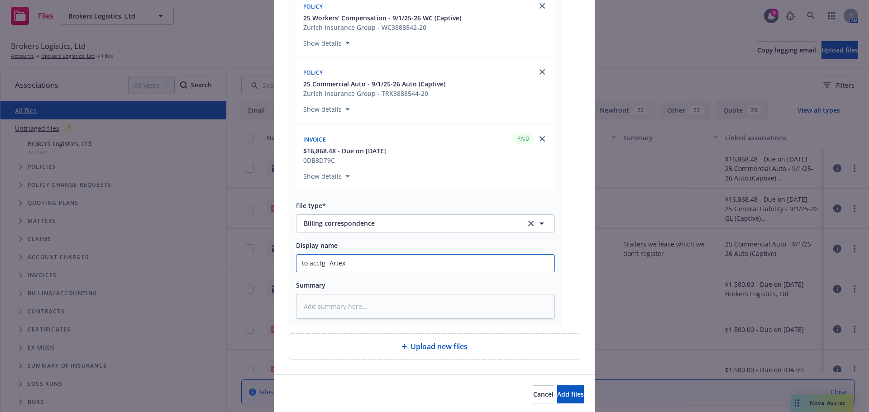
type input "to acctg -Artex i"
type textarea "x"
type input "to acctg -Artex in"
type textarea "x"
type input "to acctg -Artex inv"
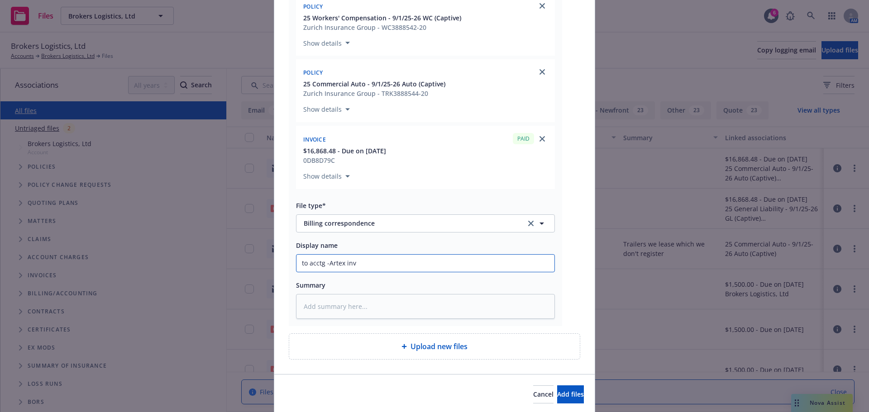
type textarea "x"
type input "to acctg -Artex invo"
type textarea "x"
type input "to acctg -Artex invoi"
type textarea "x"
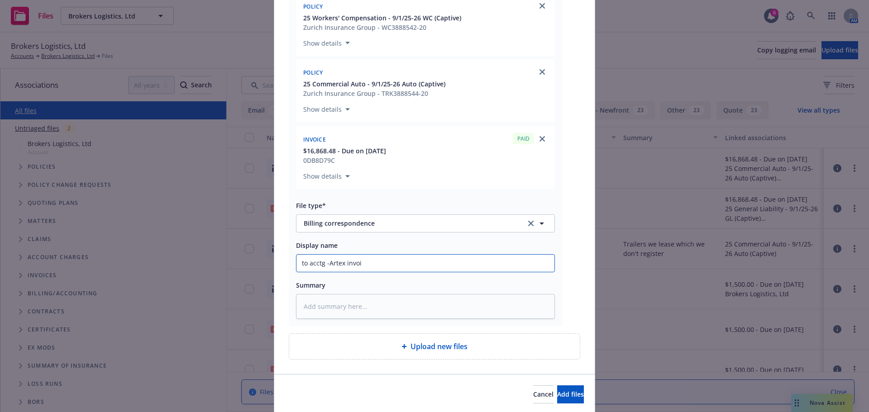
type input "to acctg -Artex invoic"
type textarea "x"
type input "to acctg -Artex invoice"
type textarea "x"
type input "to acctg -Artex invoice"
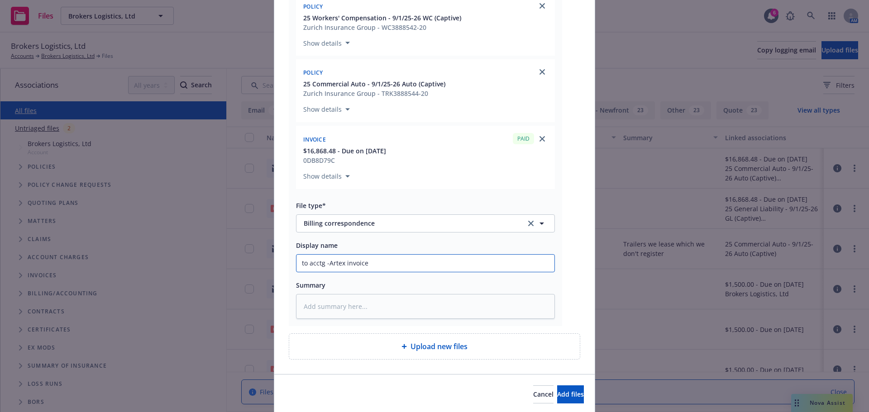
type textarea "x"
type input "to acctg -Artex invoice -"
type textarea "x"
type input "to acctg -Artex invoice -d"
type textarea "x"
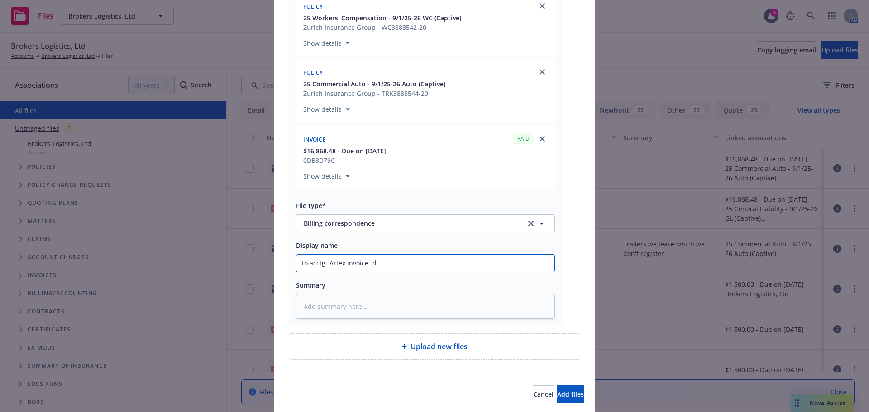
type input "to acctg -Artex invoice -"
type textarea "x"
type input "to acctg -Artex invoice"
type textarea "x"
type input "to acctg -Artex invoice -"
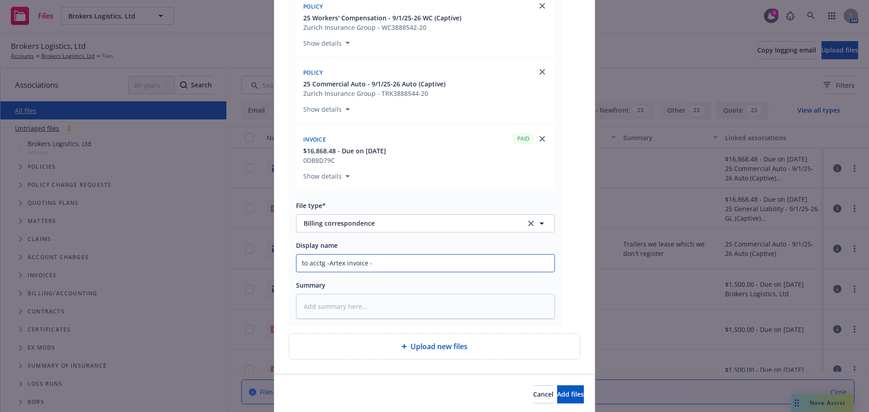
type textarea "x"
type input "to acctg -Artex invoice -d"
type textarea "x"
type input "to acctg -Artex invoice -di"
type textarea "x"
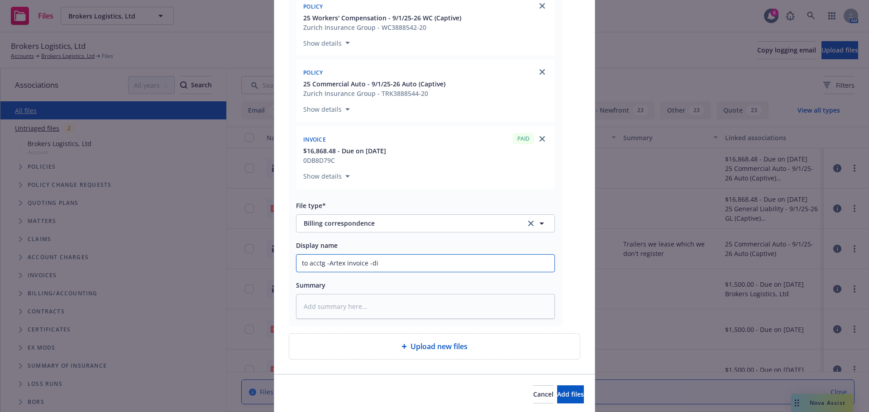
type input "to acctg -Artex invoice -dir"
type textarea "x"
type input "to acctg -Artex invoice -dire"
type textarea "x"
type input "to acctg -Artex invoice -direc"
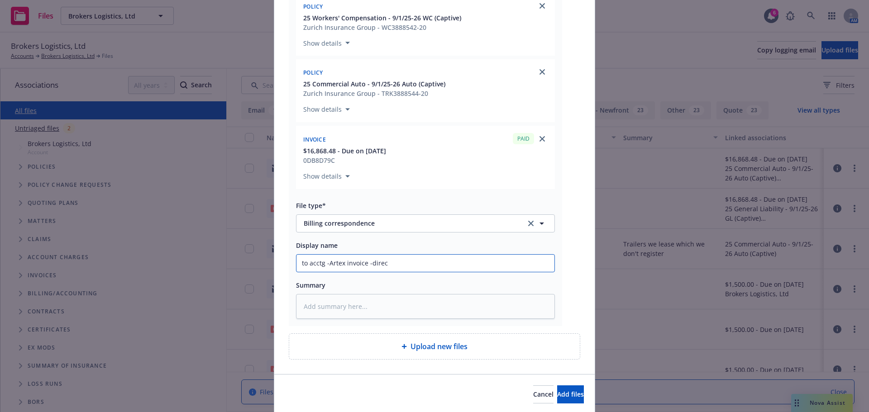
type textarea "x"
type input "to acctg -Artex invoice -direct"
type textarea "x"
type input "to acctg -Artex invoice -direct"
type textarea "x"
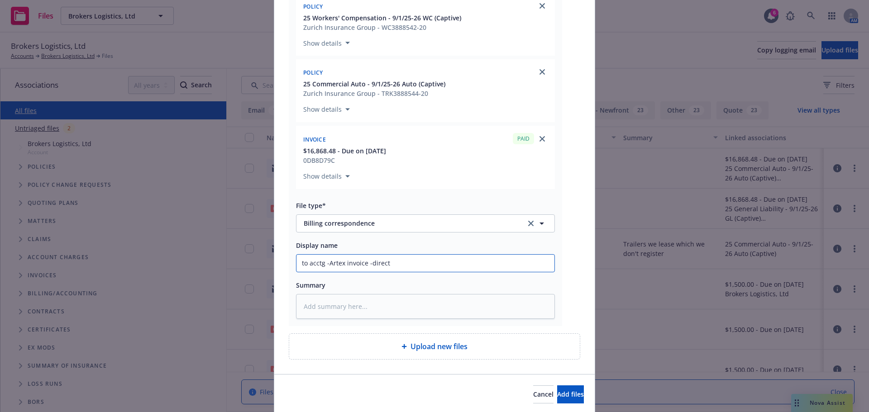
type input "to acctg -Artex invoice -direct b"
type textarea "x"
type input "to acctg -Artex invoice -direct bu"
type textarea "x"
type input "to acctg -Artex invoice -direct b"
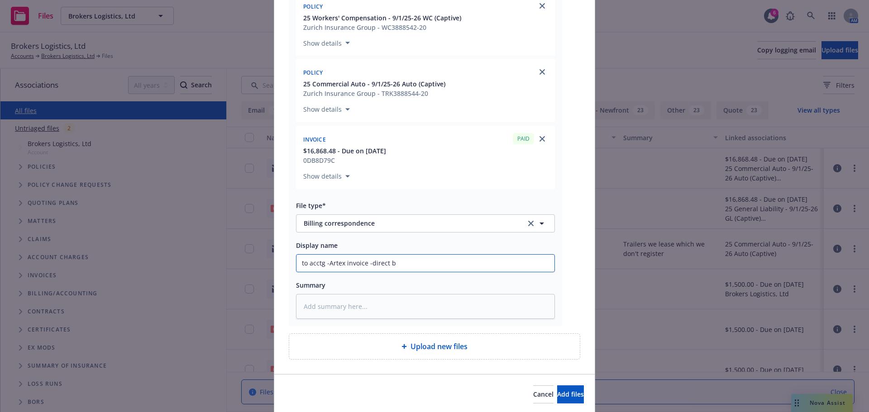
type textarea "x"
type input "to acctg -Artex invoice -direct bi"
type textarea "x"
type input "to acctg -Artex invoice -direct bil"
click at [326, 264] on input "to acctg -Artex invoice -direct bil" at bounding box center [426, 263] width 258 height 17
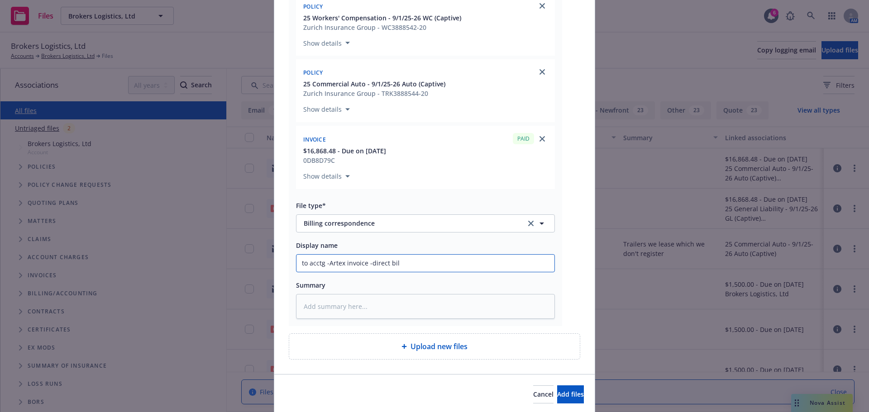
type textarea "x"
type input "to acctg -tArtex invoice -direct bil"
type textarea "x"
type input "to acctg -trArtex invoice -direct bil"
type textarea "x"
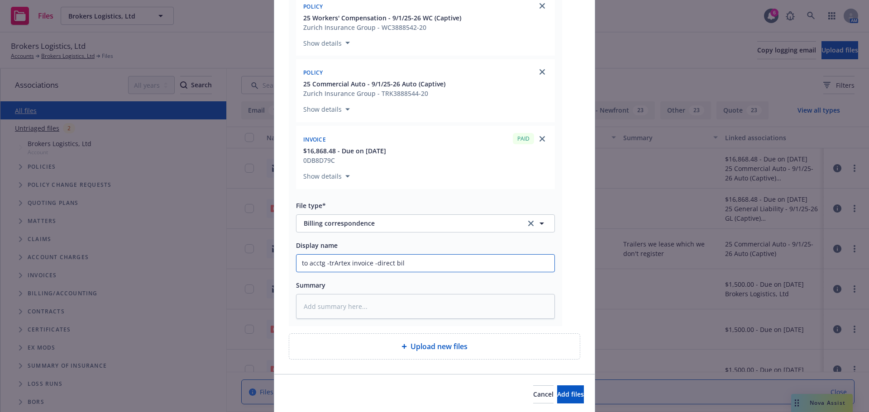
type input "to acctg -traArtex invoice -direct bil"
type textarea "x"
type input "to acctg -tramArtex invoice -direct bil"
type textarea "x"
type input "to acctg -traArtex invoice -direct bil"
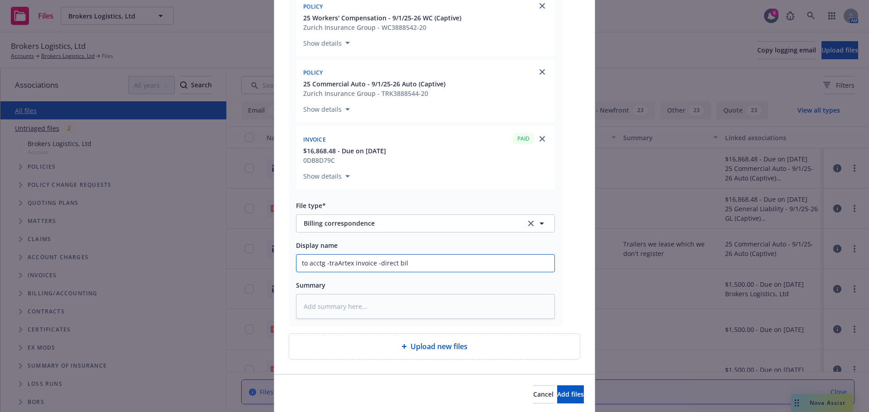
type textarea "x"
type input "to acctg -trArtex invoice -direct bil"
type textarea "x"
type input "to acctg -traArtex invoice -direct bil"
type textarea "x"
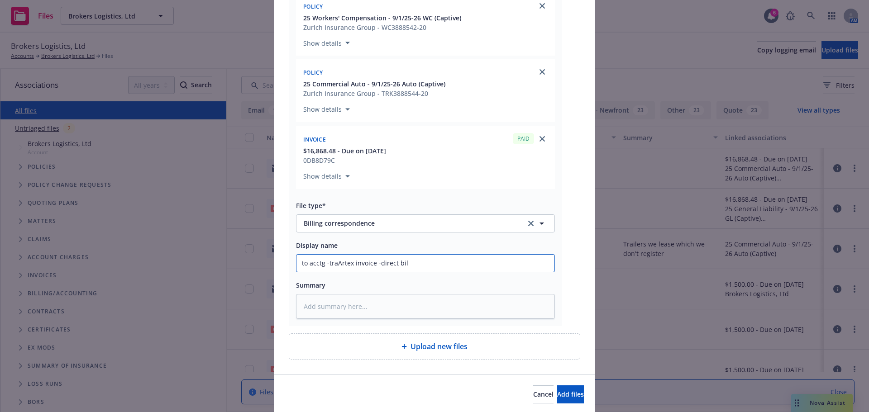
type input "to acctg -trArtex invoice -direct bil"
type textarea "x"
type input "to acctg -trnArtex invoice -direct bil"
type textarea "x"
type input "to acctg -trnaArtex invoice -direct bil"
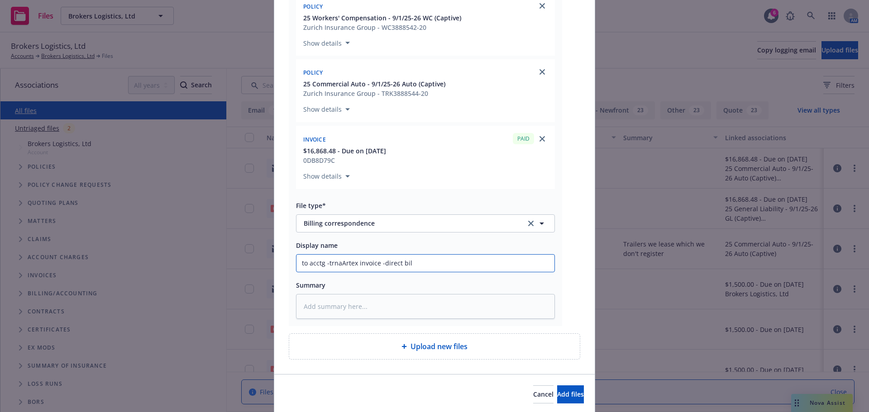
type textarea "x"
type input "to acctg -trnasArtex invoice -direct bil"
type textarea "x"
type input "to acctg -trnasfArtex invoice -direct bil"
type textarea "x"
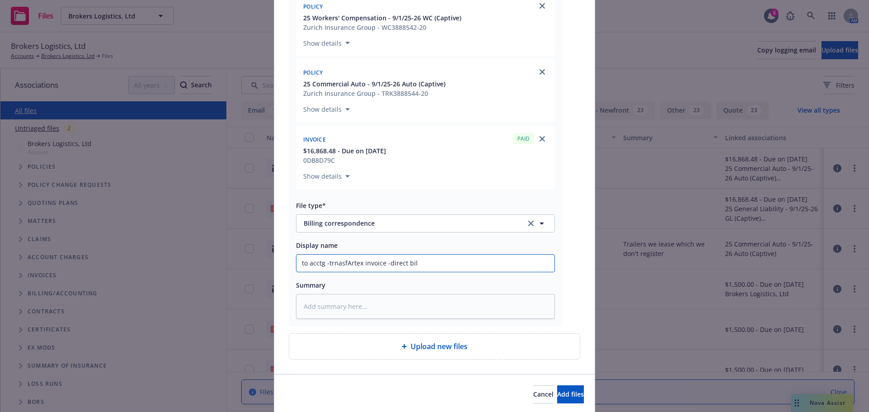
type input "to acctg -trnasArtex invoice -direct bil"
type textarea "x"
type input "to acctg -trnaArtex invoice -direct bil"
type textarea "x"
type input "to acctg -trnArtex invoice -direct bil"
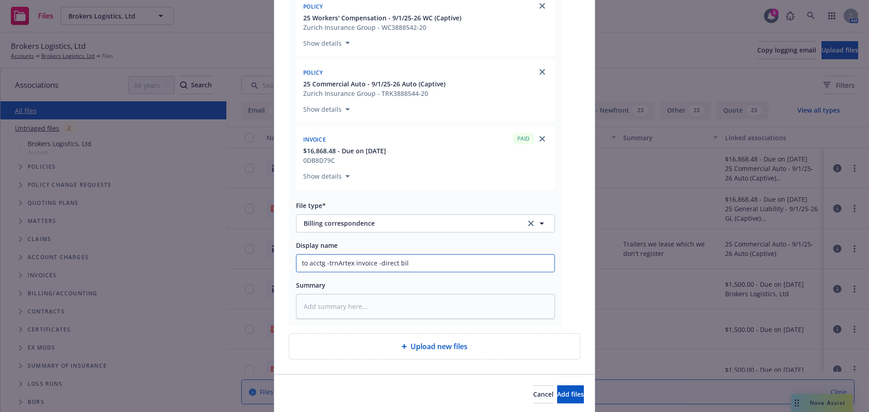
type textarea "x"
type input "to acctg -trArtex invoice -direct bil"
type textarea "x"
type input "to acctg -tArtex invoice -direct bil"
type textarea "x"
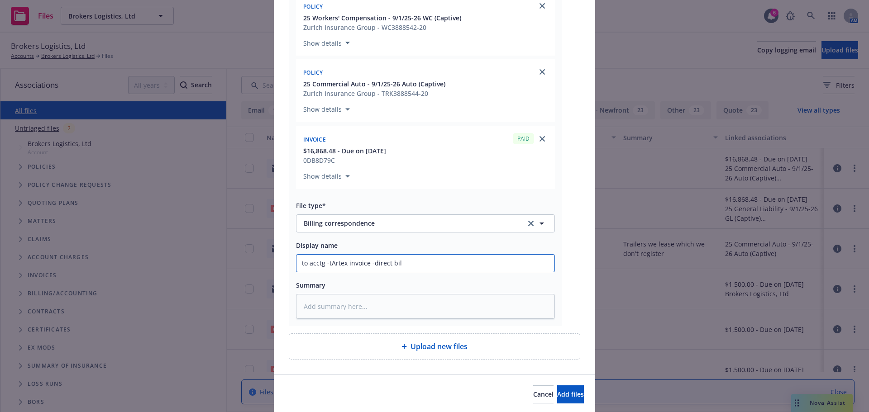
type input "to acctg -Artex invoice -direct bil"
type textarea "x"
type input "to acctg -cArtex invoice -direct bil"
type textarea "x"
type input "to acctg -caArtex invoice -direct bil"
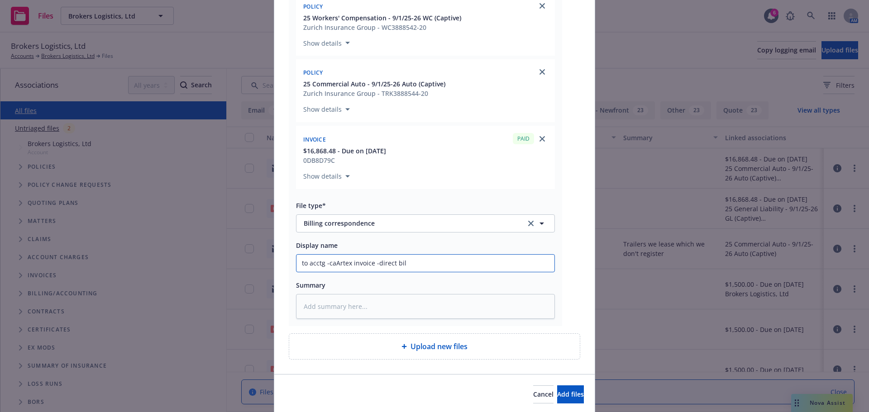
type textarea "x"
type input "to acctg -carArtex invoice -direct bil"
type textarea "x"
type input "to acctg -carrArtex invoice -direct bil"
type textarea "x"
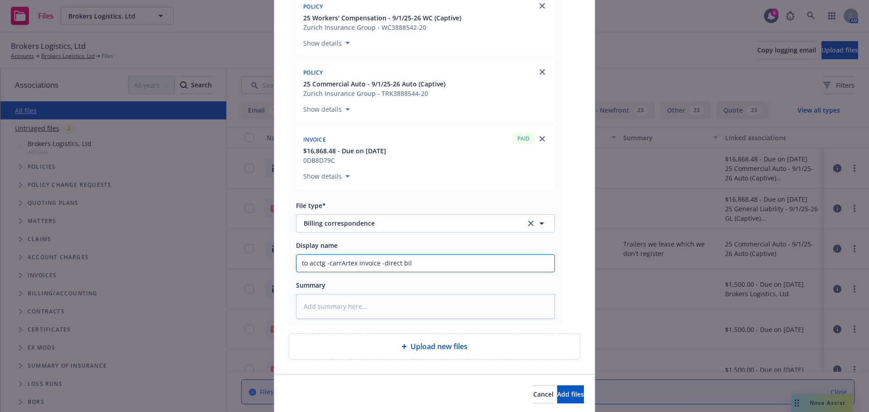
type input "to acctg -carriArtex invoice -direct bil"
type textarea "x"
type input "to acctg -carrieArtex invoice -direct bil"
type textarea "x"
type input "to acctg -carrierArtex invoice -direct bil"
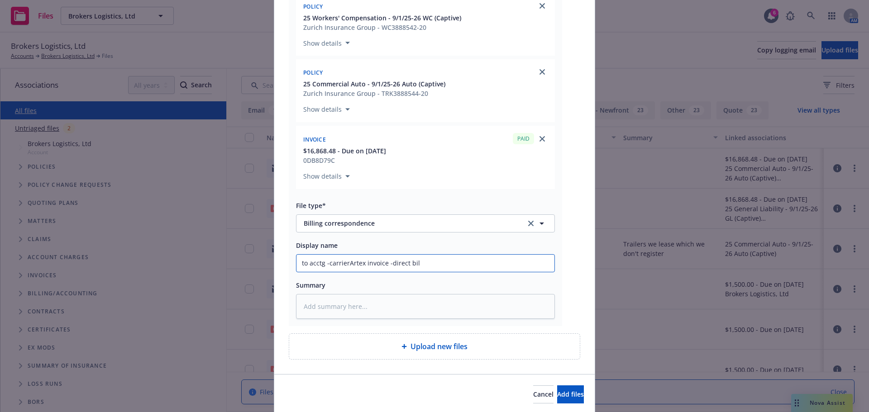
type textarea "x"
type input "to acctg -carrier Artex invoice -direct bil"
type textarea "x"
type input "to acctg -carrier pArtex invoice -direct bil"
type textarea "x"
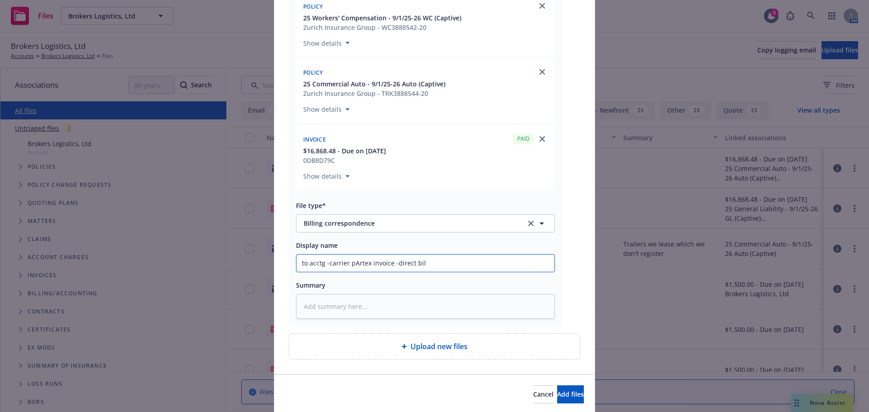
type input "to acctg -carrier paArtex invoice -direct bil"
type textarea "x"
type input "to acctg -carrier payArtex invoice -direct bil"
type textarea "x"
type input "to acctg -carrier payaArtex invoice -direct bil"
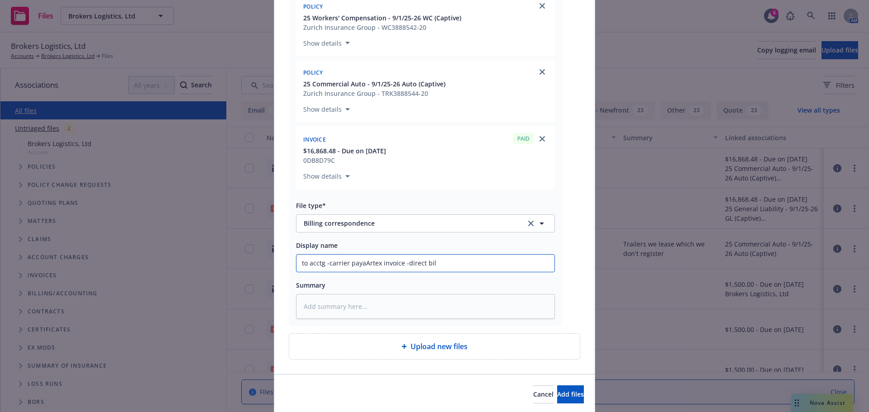
type textarea "x"
type input "to acctg -carrier payabArtex invoice -direct bil"
type textarea "x"
type input "to acctg -carrier payablArtex invoice -direct bil"
type textarea "x"
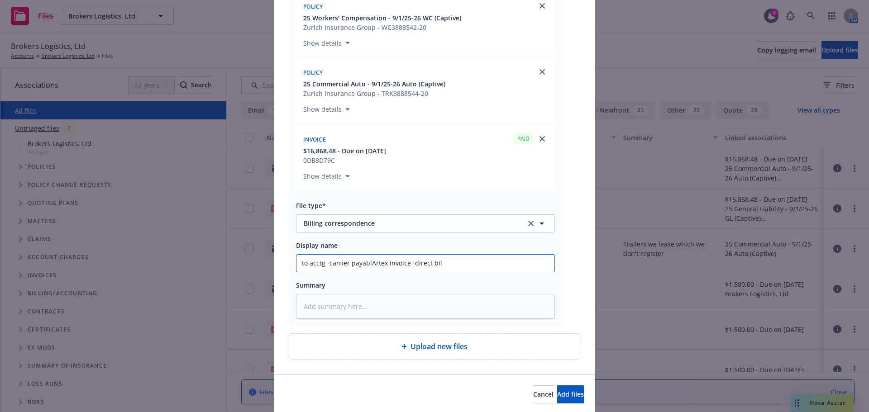
type input "to acctg -carrier payableArtex invoice -direct bil"
type textarea "x"
type input "to acctg -carrier payable Artex invoice -direct bil"
type textarea "x"
type input "to acctg -carrier payable iArtex invoice -direct bil"
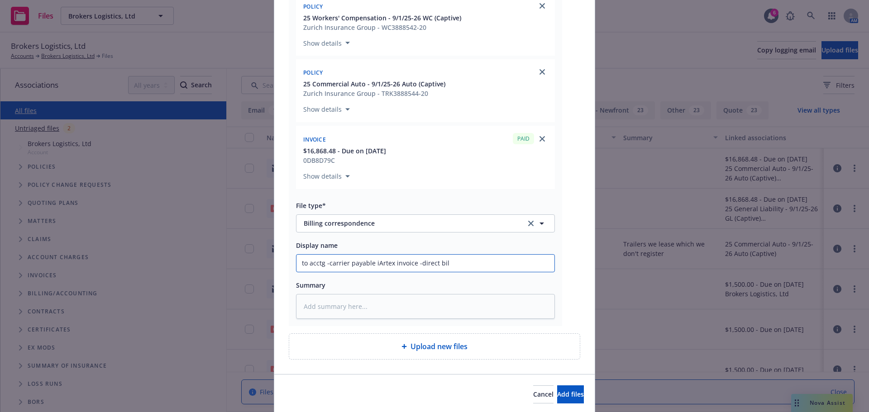
type textarea "x"
type input "to acctg -carrier payable inArtex invoice -direct bil"
type textarea "x"
type input "to acctg -carrier payable insArtex invoice -direct bil"
type textarea "x"
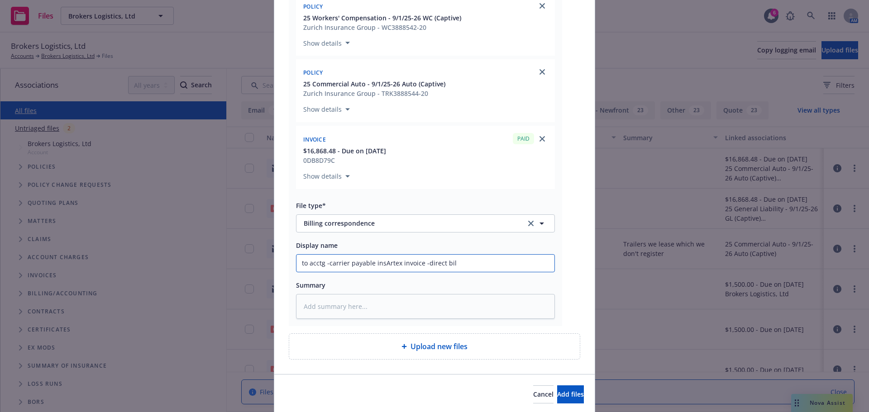
type input "to acctg -carrier payable insrArtex invoice -direct bil"
type textarea "x"
type input "to acctg -carrier payable insArtex invoice -direct bil"
type textarea "x"
type input "to acctg -carrier payable instArtex invoice -direct bil"
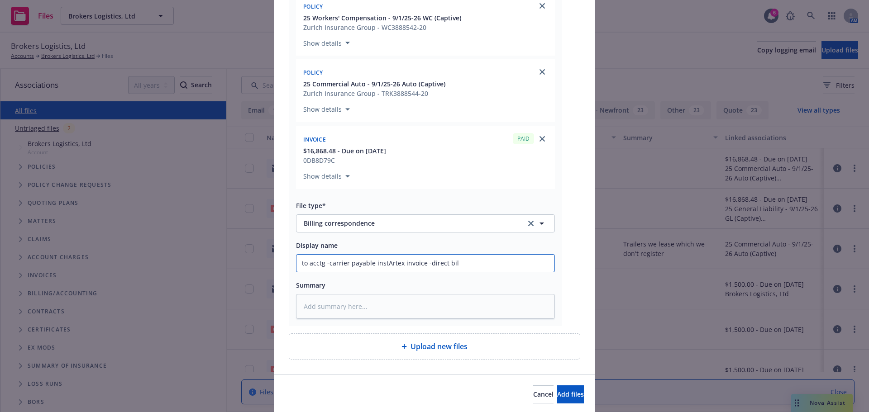
type textarea "x"
type input "to acctg -carrier payable instrArtex invoice -direct bil"
type textarea "x"
type input "to acctg -carrier payable instruArtex invoice -direct bil"
type textarea "x"
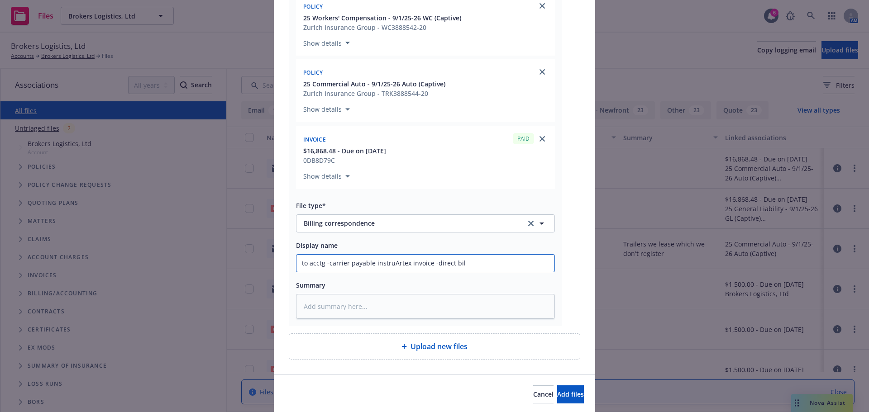
type input "to acctg -carrier payable instrucArtex invoice -direct bil"
type textarea "x"
type input "to acctg -carrier payable instructArtex invoice -direct bil"
type textarea "x"
type input "to acctg -carrier payable instructiArtex invoice -direct bil"
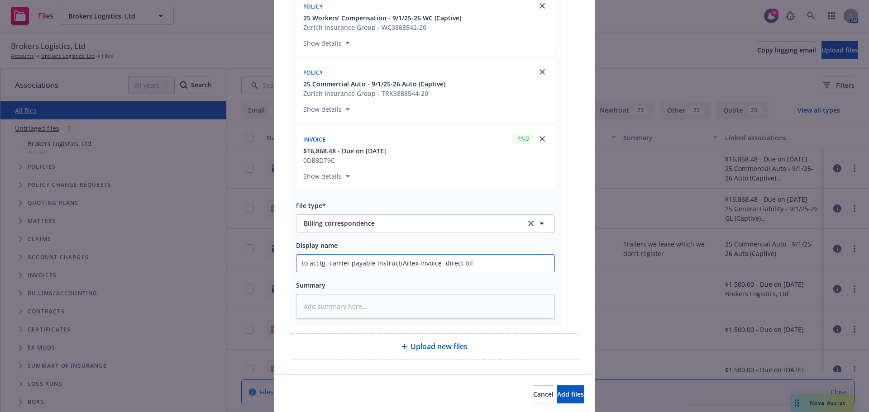
type textarea "x"
type input "to acctg -carrier payable instructioArtex invoice -direct bil"
type textarea "x"
type input "to acctg -carrier payable instructionArtex invoice -direct bil"
type textarea "x"
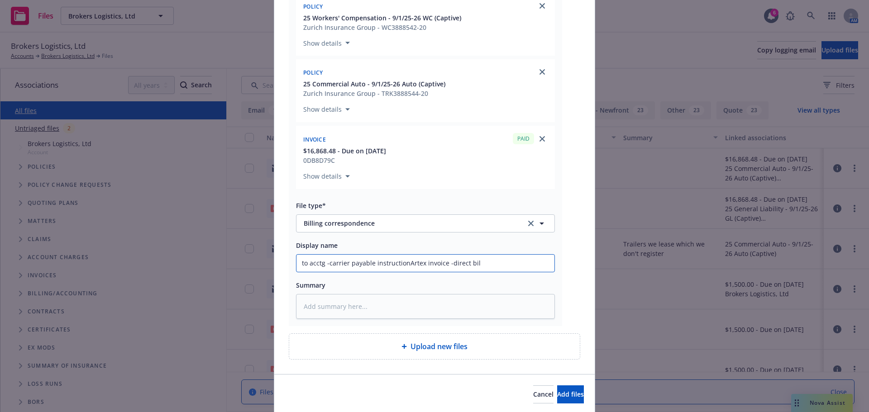
type input "to acctg -carrier payable instruction Artex invoice -direct bil"
type textarea "x"
click at [482, 264] on input "to acctg -carrier payable instruction -Artex invoice -direct bil" at bounding box center [426, 263] width 258 height 17
click at [534, 267] on input "to acctg -carrier payable instruction -Artex invoice -direct bill but on via ag…" at bounding box center [426, 263] width 258 height 17
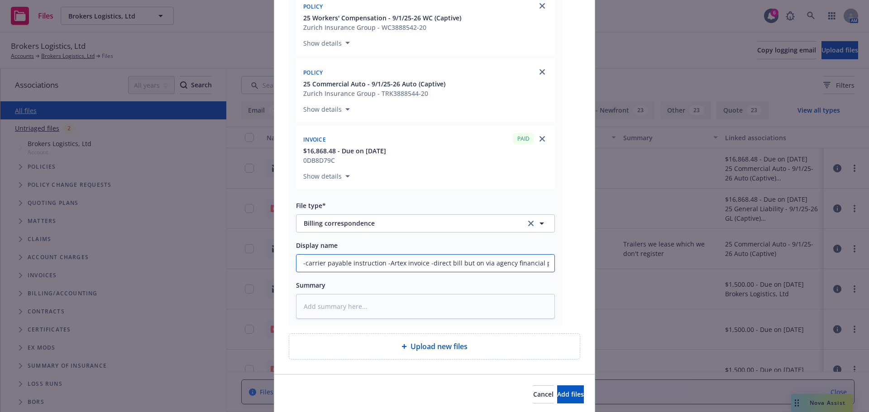
click at [516, 267] on input "to acctg -carrier payable instruction -Artex invoice -direct bill but on via ag…" at bounding box center [426, 263] width 258 height 17
click at [533, 263] on input "to acctg -carrier payable instruction -Artex invoice -direct bill but on via ag…" at bounding box center [426, 263] width 258 height 17
drag, startPoint x: 543, startPoint y: 265, endPoint x: 564, endPoint y: 265, distance: 20.8
click at [564, 265] on div "RE_ Premium Finance Agreement - Brokers Logistics -Excess Policy UXT 0010593 10…" at bounding box center [435, 88] width 292 height 475
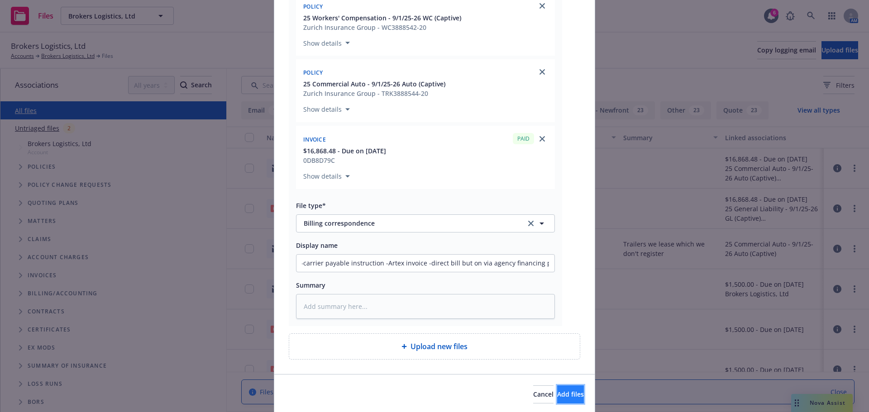
click at [563, 394] on span "Add files" at bounding box center [570, 394] width 27 height 9
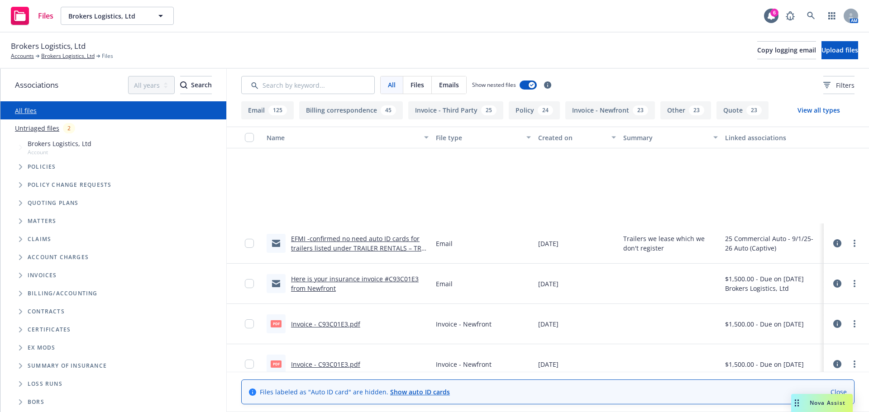
scroll to position [0, 0]
